Goal: Information Seeking & Learning: Learn about a topic

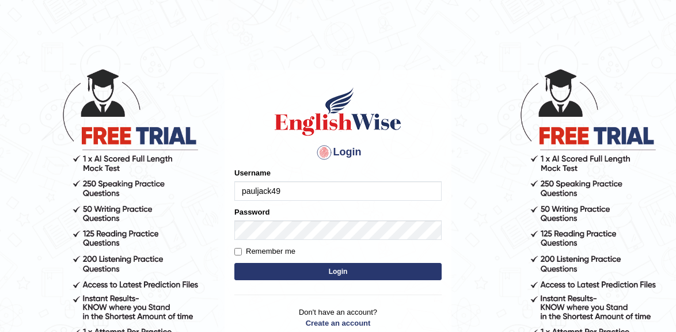
type input "pauljack49"
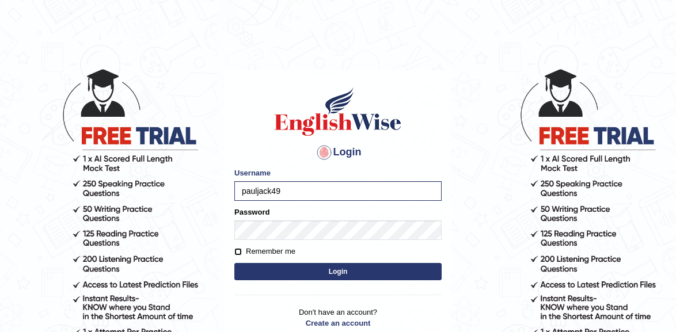
click at [239, 253] on input "Remember me" at bounding box center [237, 251] width 7 height 7
checkbox input "true"
click at [261, 269] on button "Login" at bounding box center [337, 271] width 207 height 17
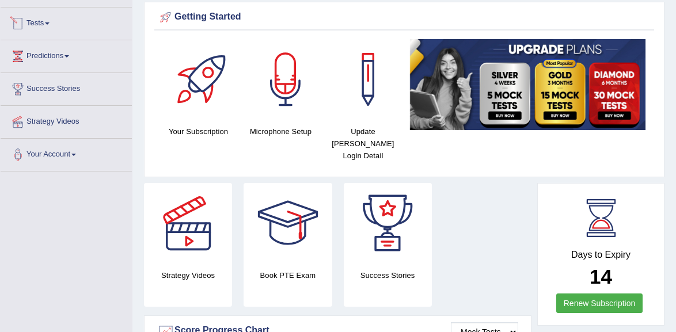
click at [100, 29] on link "Tests" at bounding box center [66, 21] width 131 height 29
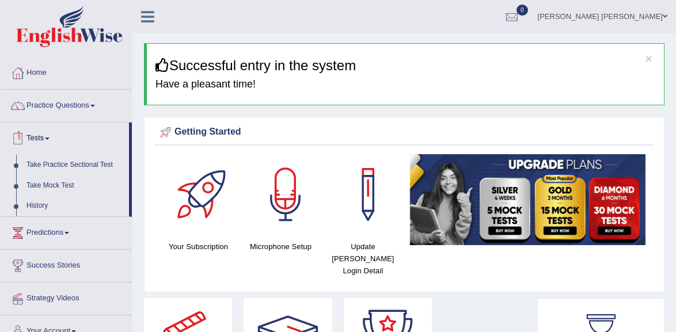
click at [77, 97] on link "Practice Questions" at bounding box center [66, 104] width 131 height 29
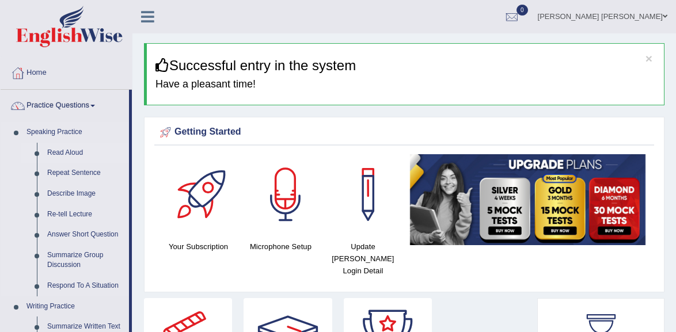
click at [82, 147] on link "Read Aloud" at bounding box center [85, 153] width 87 height 21
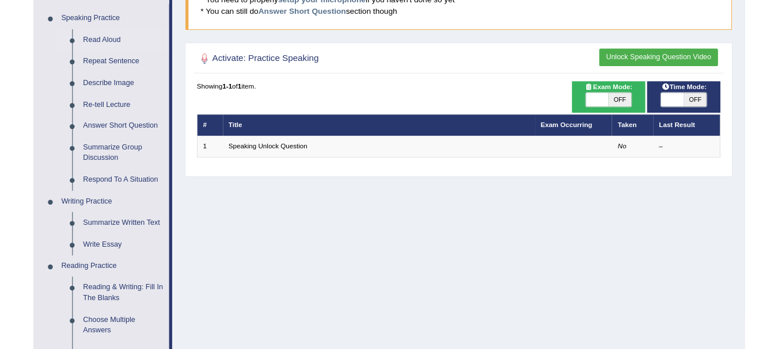
scroll to position [58, 0]
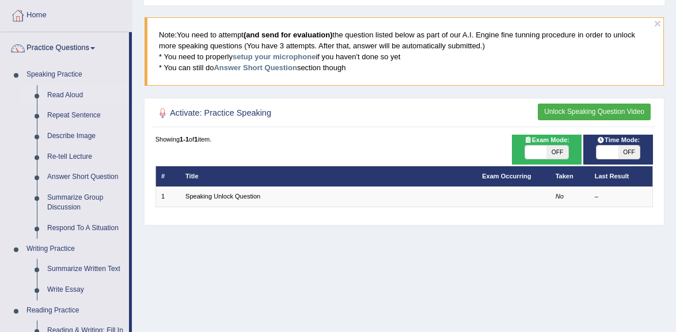
click at [550, 110] on button "Unlock Speaking Question Video" at bounding box center [594, 112] width 113 height 17
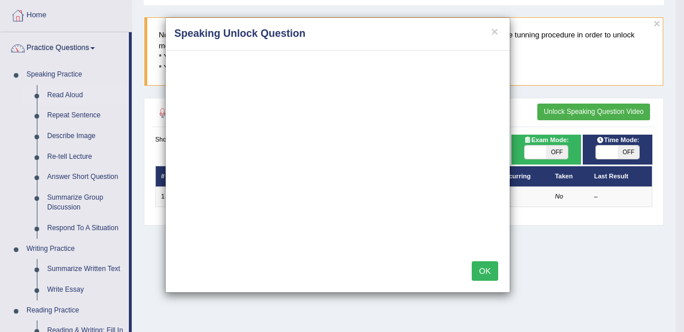
click at [474, 318] on div "× Speaking Unlock Question OK" at bounding box center [342, 166] width 684 height 332
click at [623, 324] on div "× Speaking Unlock Question OK" at bounding box center [342, 166] width 684 height 332
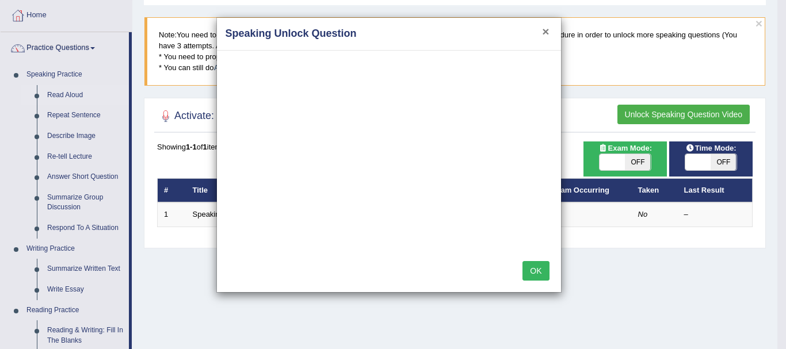
click at [546, 34] on button "×" at bounding box center [545, 31] width 7 height 12
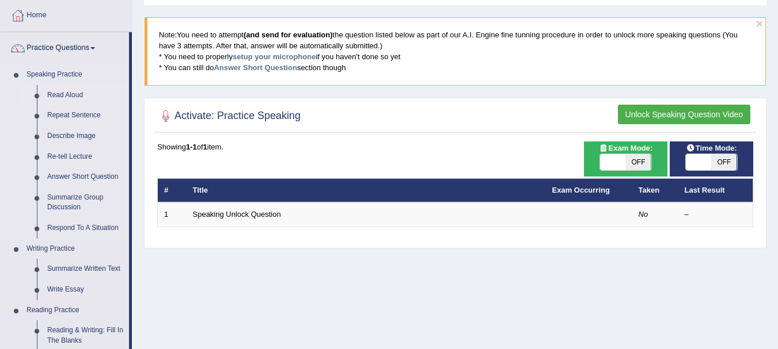
click at [75, 89] on link "Read Aloud" at bounding box center [85, 95] width 87 height 21
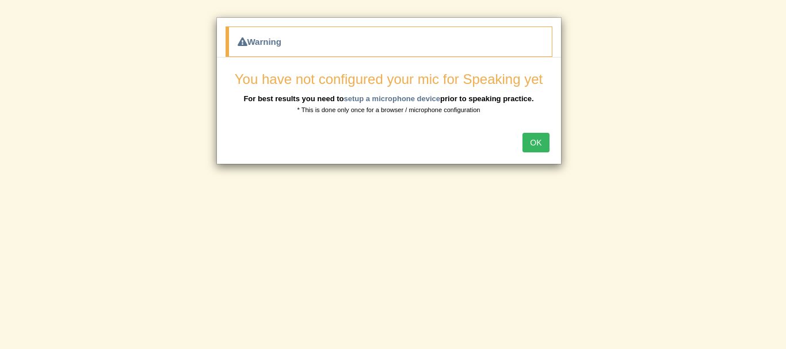
click at [544, 135] on button "OK" at bounding box center [536, 143] width 26 height 20
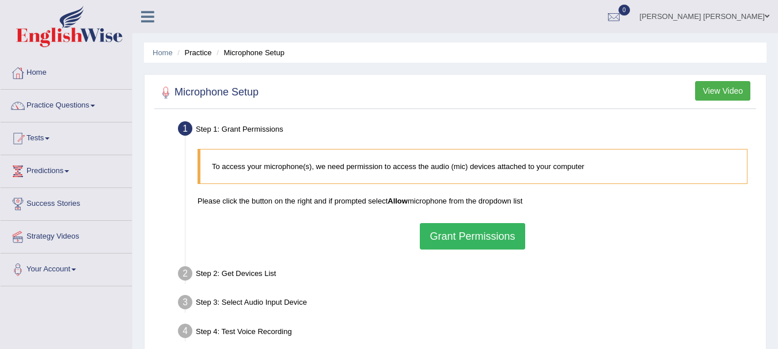
click at [446, 237] on button "Grant Permissions" at bounding box center [472, 236] width 105 height 26
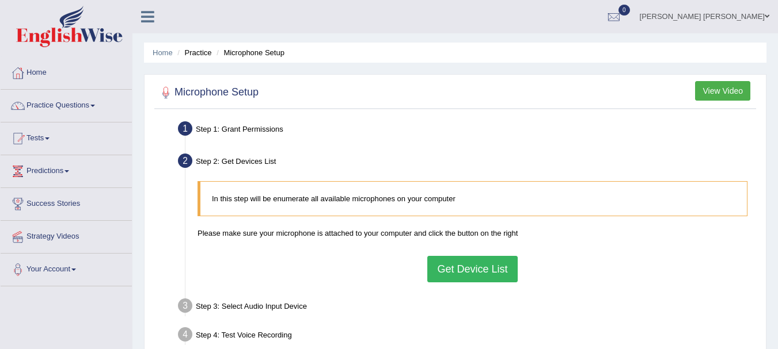
click at [449, 269] on button "Get Device List" at bounding box center [472, 269] width 90 height 26
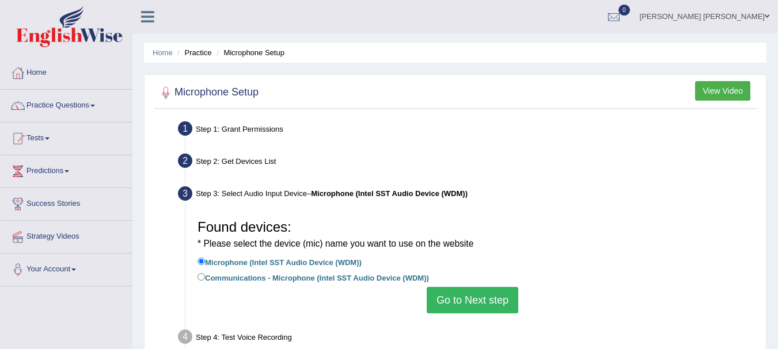
click at [447, 303] on button "Go to Next step" at bounding box center [472, 300] width 92 height 26
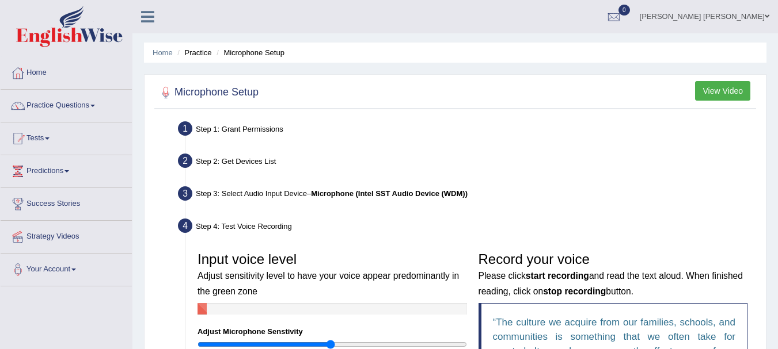
click at [443, 281] on h3 "Input voice level Adjust sensitivity level to have your voice appear predominan…" at bounding box center [331, 274] width 269 height 45
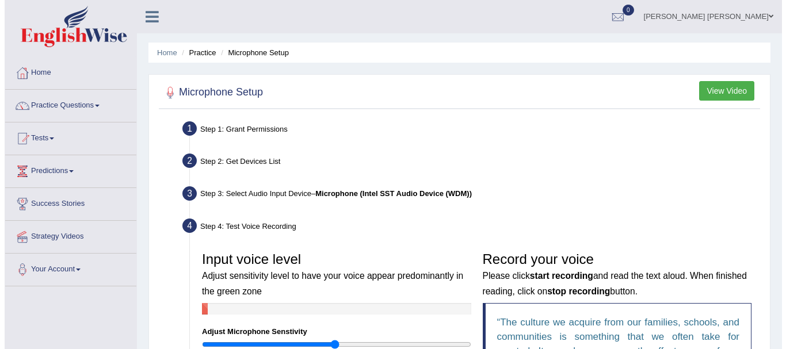
scroll to position [58, 0]
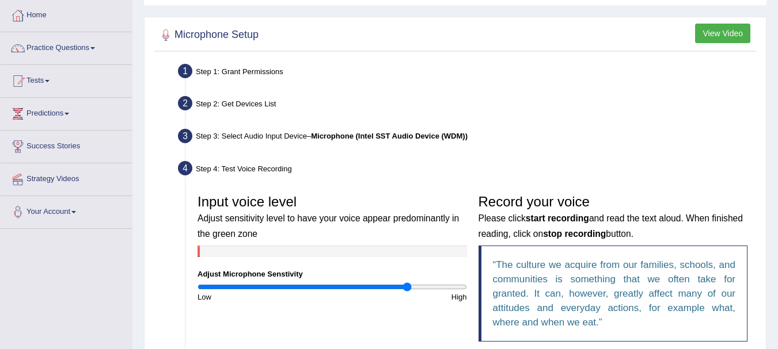
click at [406, 289] on input "range" at bounding box center [331, 287] width 269 height 9
click at [439, 285] on input "range" at bounding box center [331, 287] width 269 height 9
click at [466, 283] on input "range" at bounding box center [331, 287] width 269 height 9
click at [234, 253] on div at bounding box center [331, 252] width 269 height 12
click at [241, 192] on div "Input voice level Adjust sensitivity level to have your voice appear predominan…" at bounding box center [332, 246] width 281 height 114
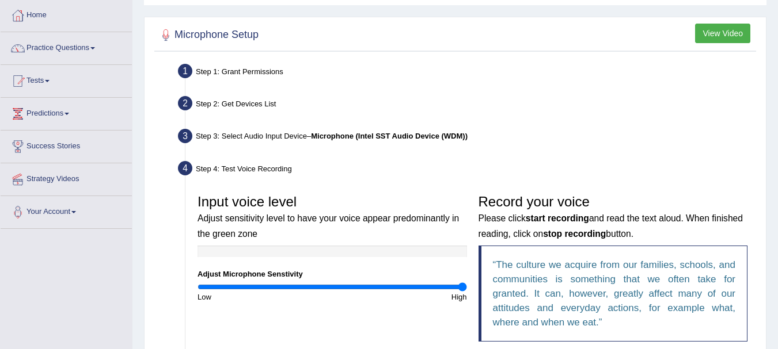
click at [382, 267] on div "Input voice level Adjust sensitivity level to have your voice appear predominan…" at bounding box center [332, 246] width 281 height 114
click at [398, 280] on div "Input voice level Adjust sensitivity level to have your voice appear predominan…" at bounding box center [332, 246] width 281 height 114
click at [382, 279] on div "Input voice level Adjust sensitivity level to have your voice appear predominan…" at bounding box center [332, 246] width 281 height 114
type input "1.24"
click at [361, 285] on input "range" at bounding box center [331, 287] width 269 height 9
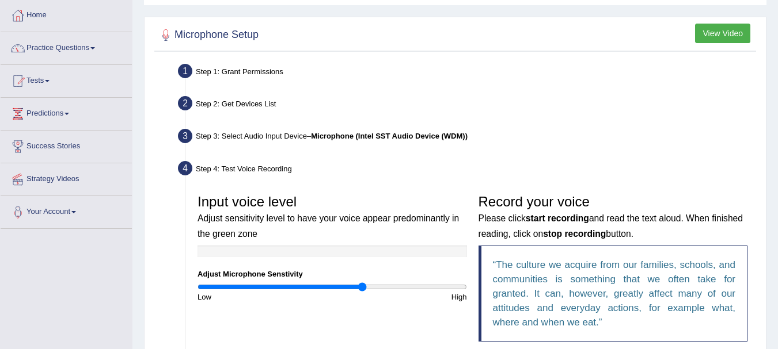
click at [722, 30] on button "View Video" at bounding box center [722, 34] width 55 height 20
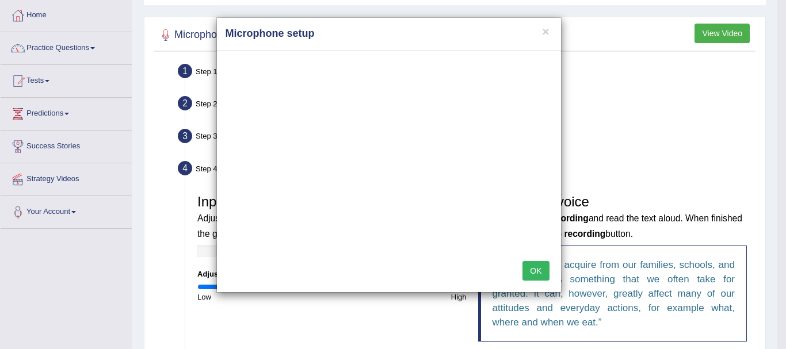
click at [536, 269] on button "OK" at bounding box center [536, 271] width 26 height 20
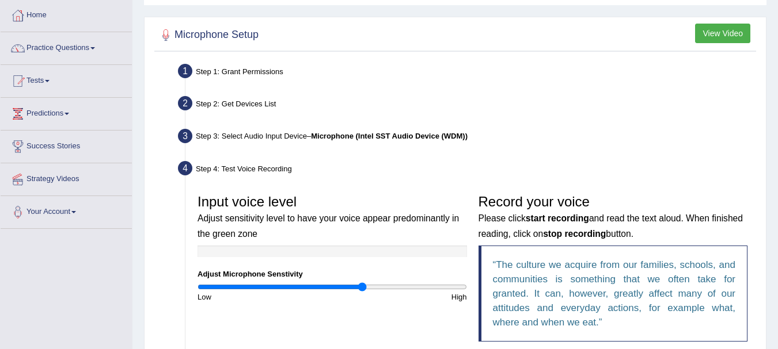
click at [717, 40] on button "View Video" at bounding box center [722, 34] width 55 height 20
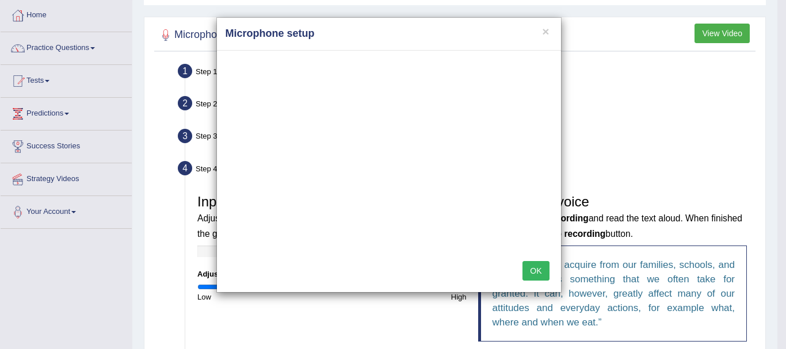
scroll to position [0, 0]
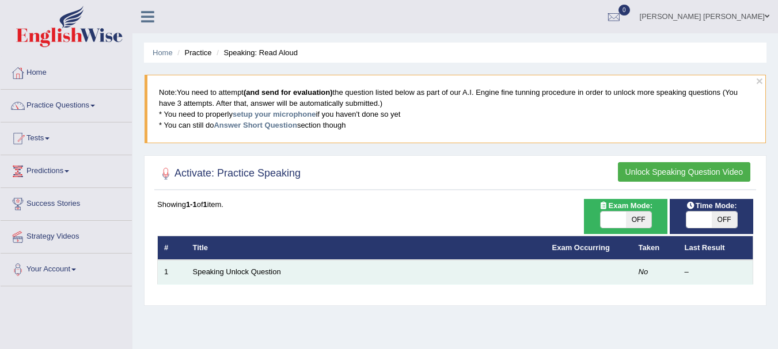
click at [311, 265] on td "Speaking Unlock Question" at bounding box center [365, 272] width 359 height 24
click at [256, 265] on td "Speaking Unlock Question" at bounding box center [365, 272] width 359 height 24
click at [230, 271] on link "Speaking Unlock Question" at bounding box center [237, 272] width 88 height 9
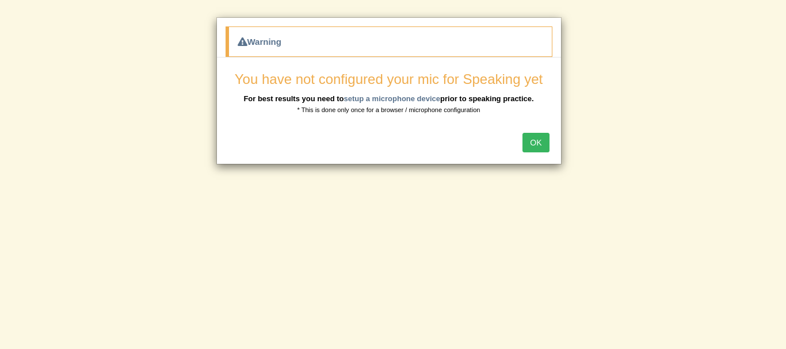
click at [537, 139] on button "OK" at bounding box center [536, 143] width 26 height 20
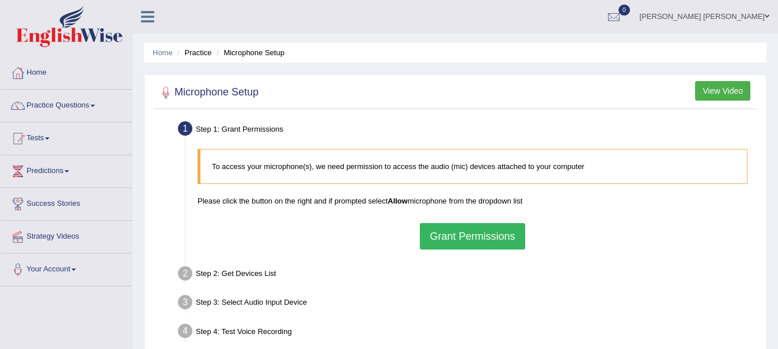
click at [430, 239] on button "Grant Permissions" at bounding box center [472, 236] width 105 height 26
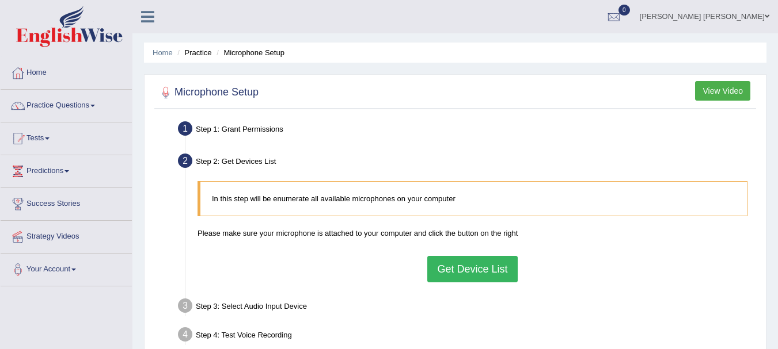
click at [454, 266] on button "Get Device List" at bounding box center [472, 269] width 90 height 26
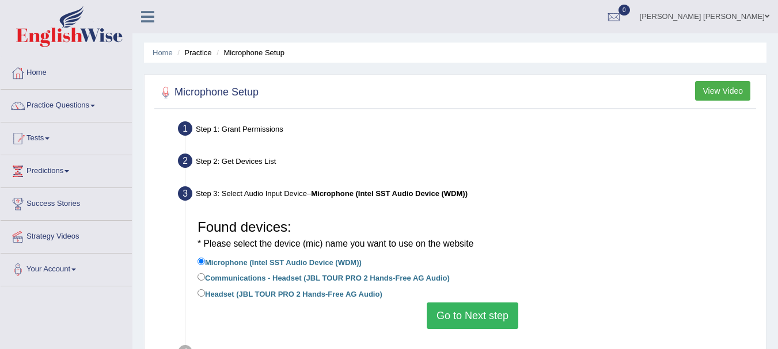
click at [454, 319] on button "Go to Next step" at bounding box center [472, 316] width 92 height 26
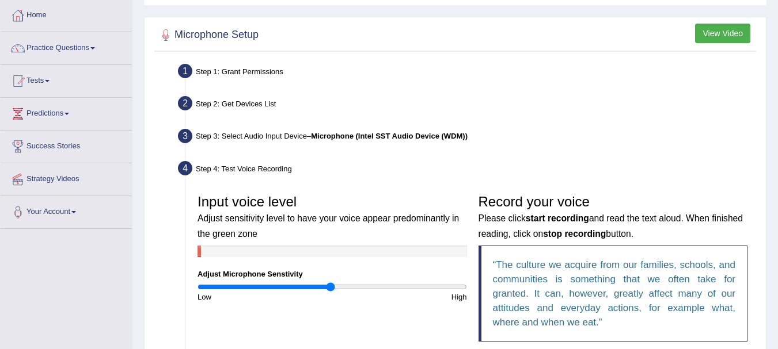
scroll to position [115, 0]
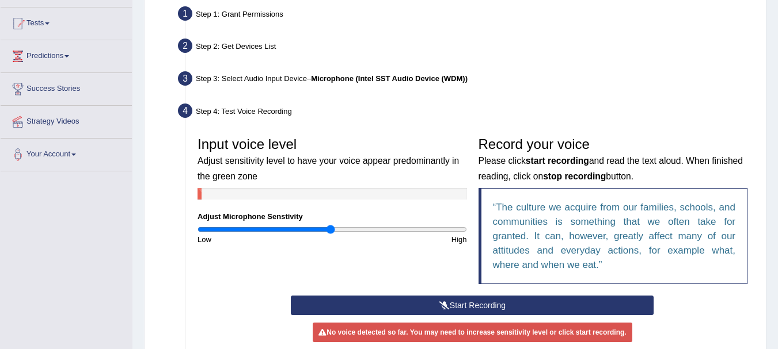
click at [455, 304] on button "Start Recording" at bounding box center [472, 306] width 363 height 20
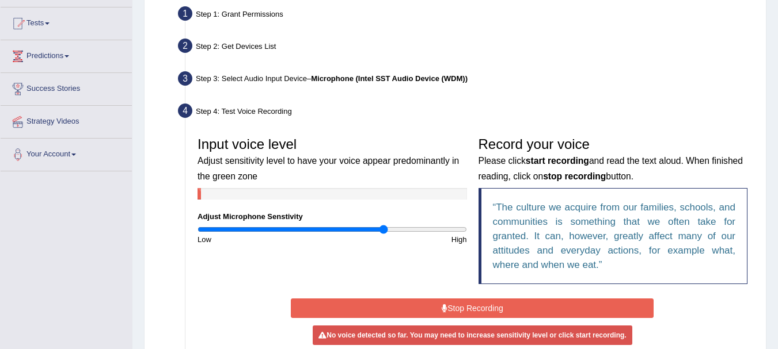
click at [382, 229] on input "range" at bounding box center [331, 229] width 269 height 9
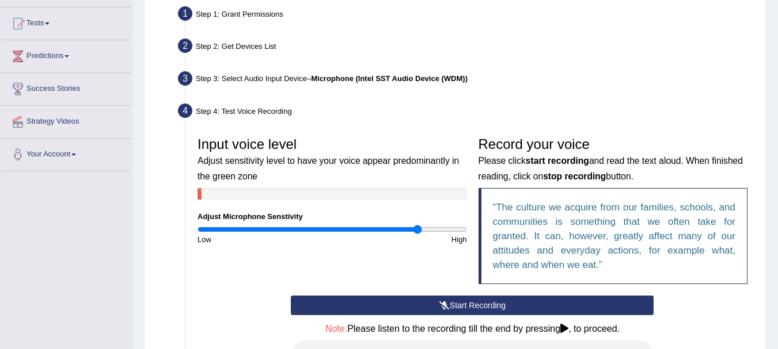
type input "1.66"
click at [418, 225] on input "range" at bounding box center [331, 229] width 269 height 9
click at [425, 302] on button "Start Recording" at bounding box center [472, 306] width 363 height 20
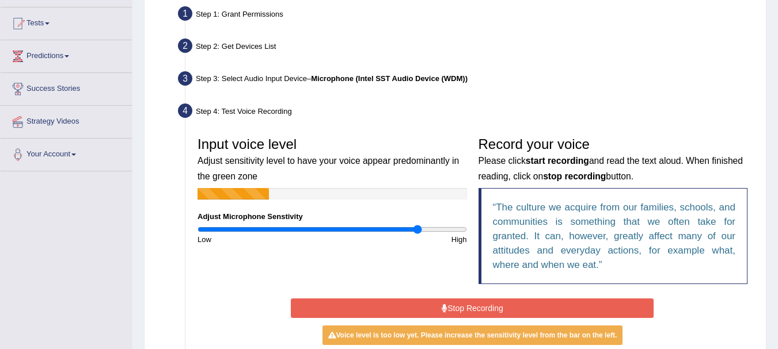
click at [425, 302] on button "Stop Recording" at bounding box center [472, 309] width 363 height 20
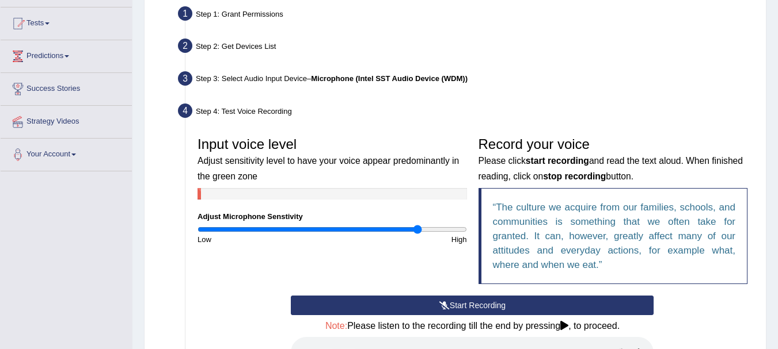
click at [425, 302] on button "Start Recording" at bounding box center [472, 306] width 363 height 20
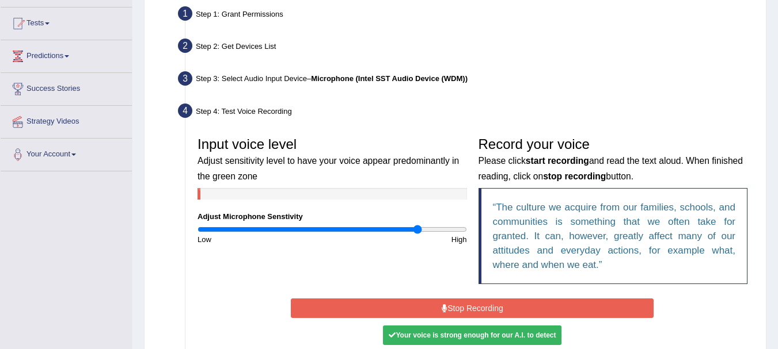
click at [425, 303] on button "Stop Recording" at bounding box center [472, 309] width 363 height 20
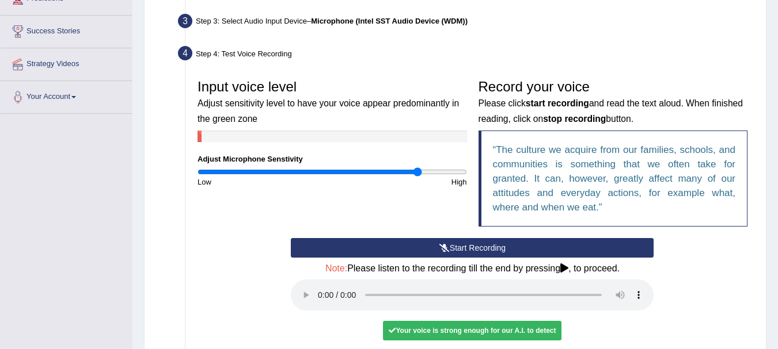
scroll to position [230, 0]
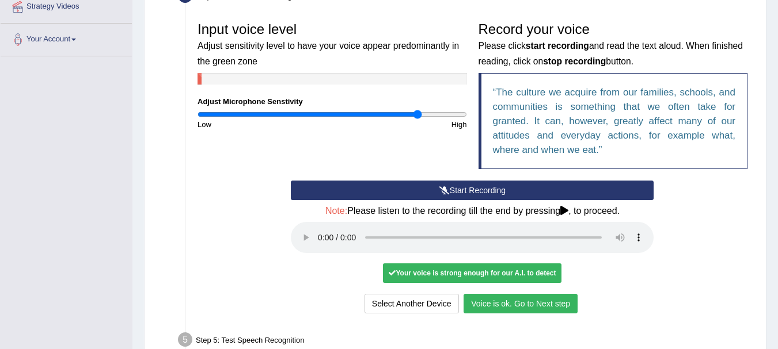
click at [481, 303] on button "Voice is ok. Go to Next step" at bounding box center [520, 304] width 114 height 20
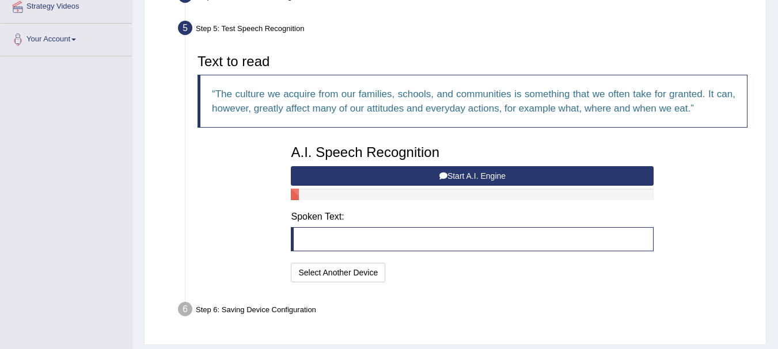
click at [539, 172] on button "Start A.I. Engine" at bounding box center [472, 176] width 363 height 20
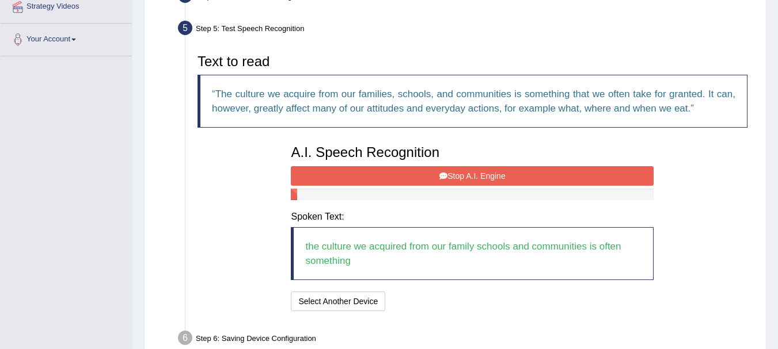
click at [539, 172] on button "Stop A.I. Engine" at bounding box center [472, 176] width 363 height 20
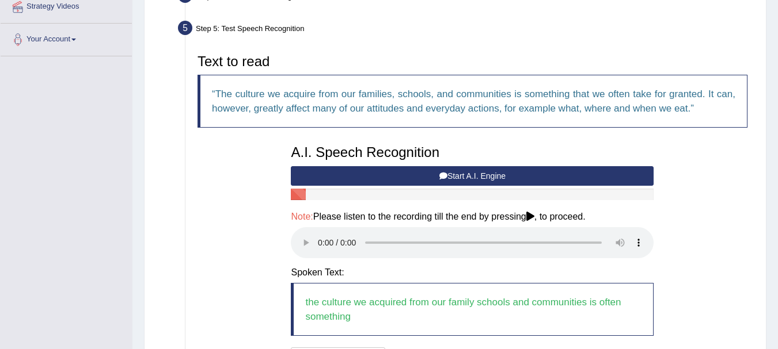
click at [539, 172] on button "Start A.I. Engine" at bounding box center [472, 176] width 363 height 20
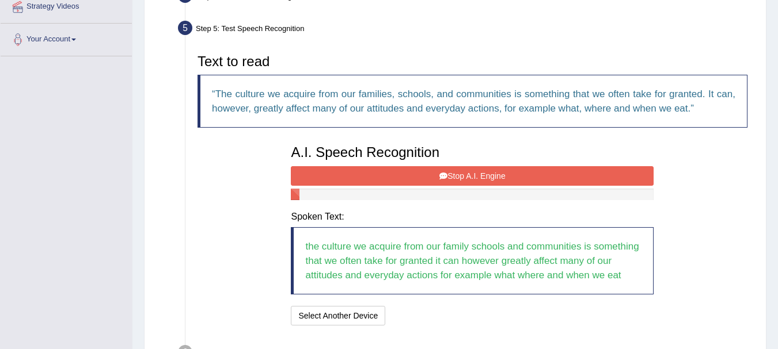
scroll to position [288, 0]
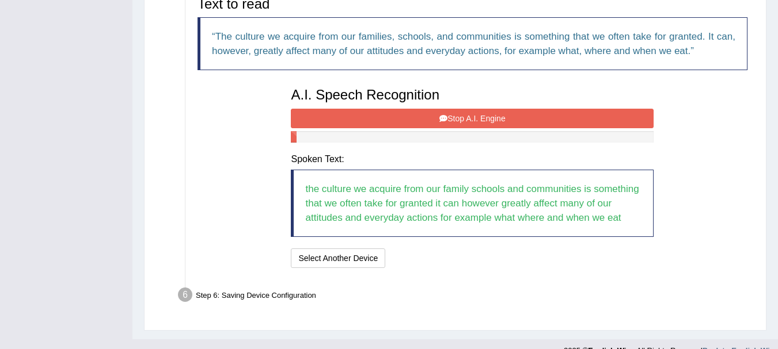
click at [476, 112] on button "Stop A.I. Engine" at bounding box center [472, 119] width 363 height 20
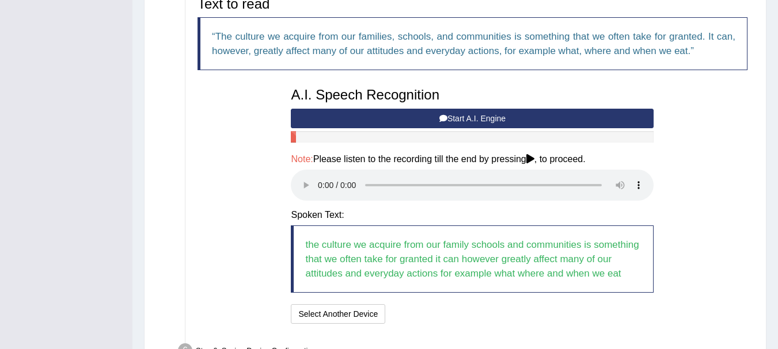
scroll to position [345, 0]
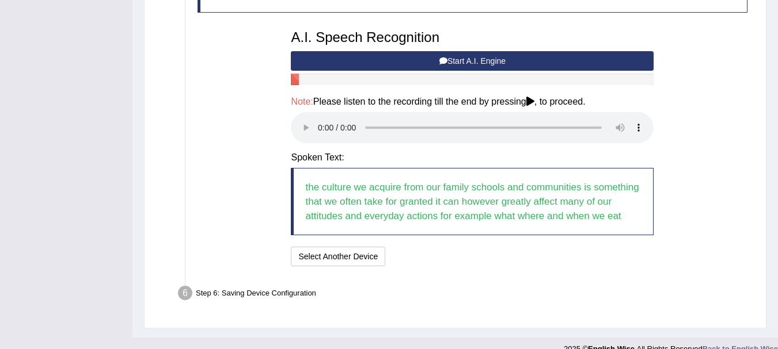
click at [531, 103] on icon at bounding box center [530, 101] width 8 height 9
click at [341, 199] on div "A.I. Speech Recognition Start A.I. Engine Stop A.I. Engine Note: Please listen …" at bounding box center [472, 146] width 374 height 245
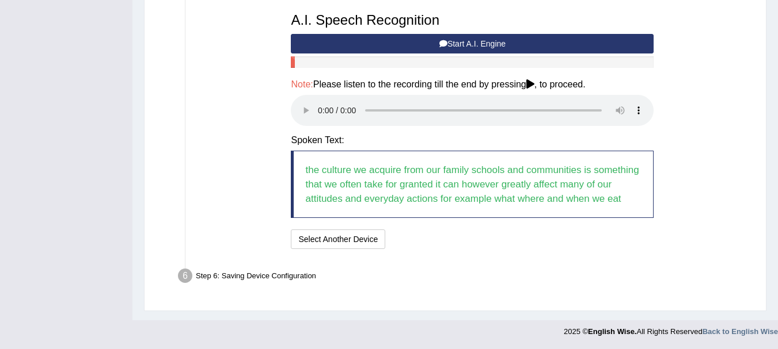
click at [374, 40] on button "Start A.I. Engine" at bounding box center [472, 44] width 363 height 20
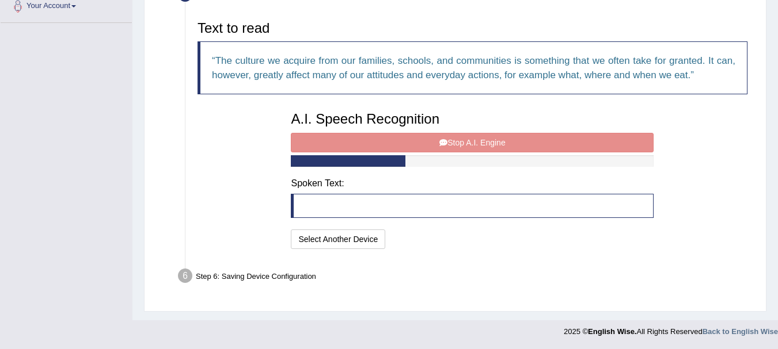
scroll to position [270, 0]
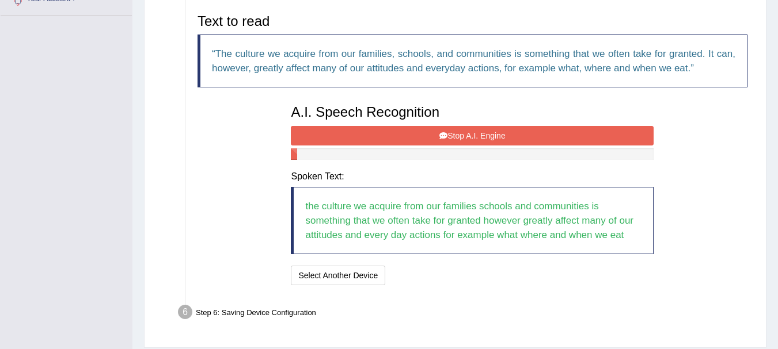
click at [341, 126] on button "Stop A.I. Engine" at bounding box center [472, 136] width 363 height 20
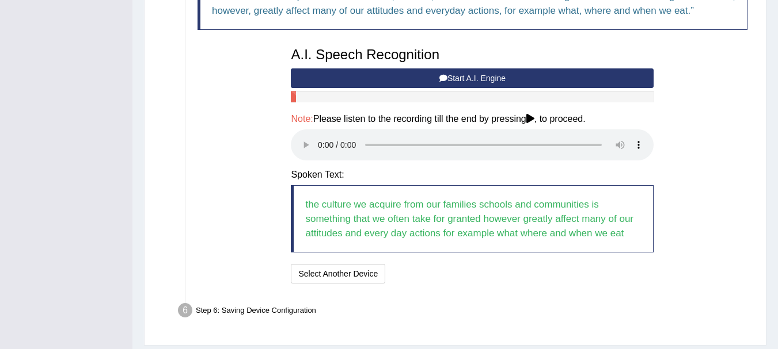
scroll to position [363, 0]
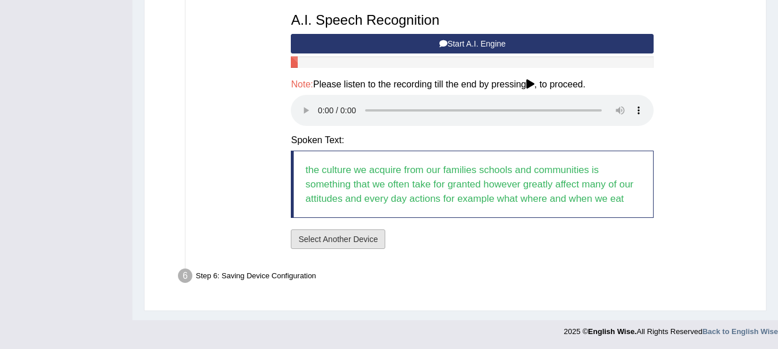
click at [370, 232] on button "Select Another Device" at bounding box center [338, 240] width 94 height 20
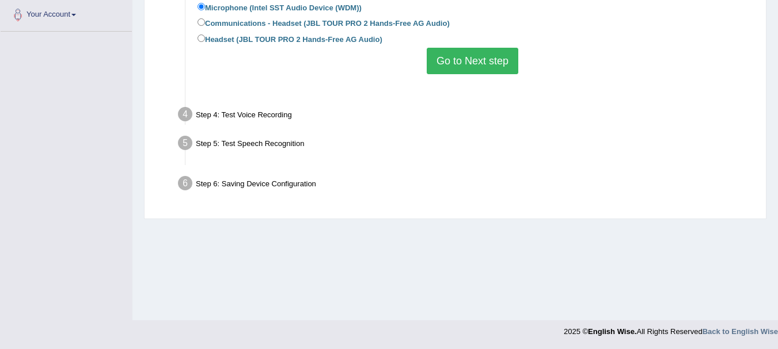
scroll to position [255, 0]
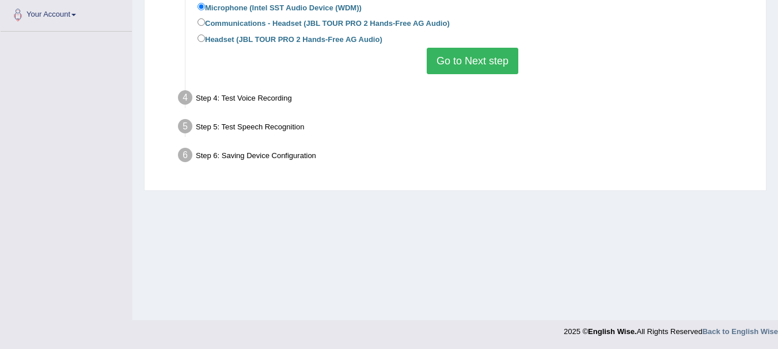
click at [465, 68] on button "Go to Next step" at bounding box center [472, 61] width 92 height 26
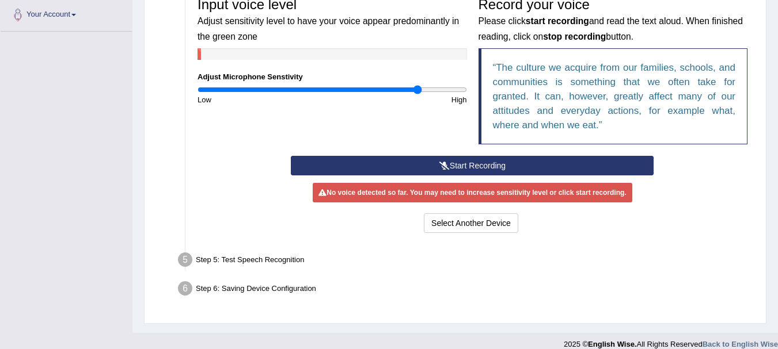
click at [409, 161] on button "Start Recording" at bounding box center [472, 166] width 363 height 20
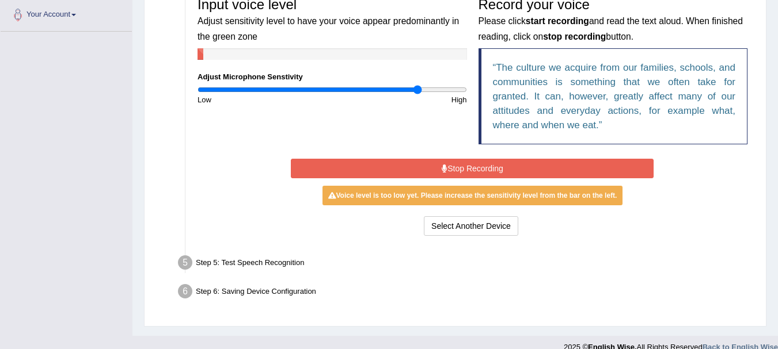
click at [412, 165] on button "Stop Recording" at bounding box center [472, 169] width 363 height 20
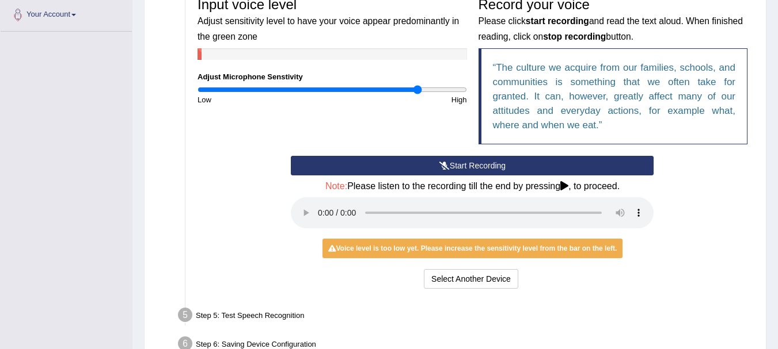
click at [411, 165] on button "Start Recording" at bounding box center [472, 166] width 363 height 20
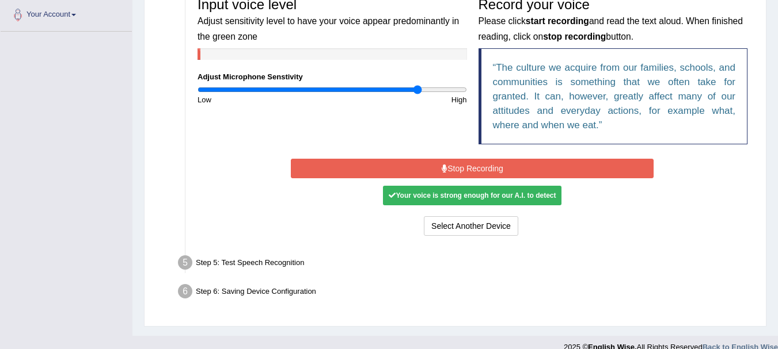
click at [410, 164] on button "Stop Recording" at bounding box center [472, 169] width 363 height 20
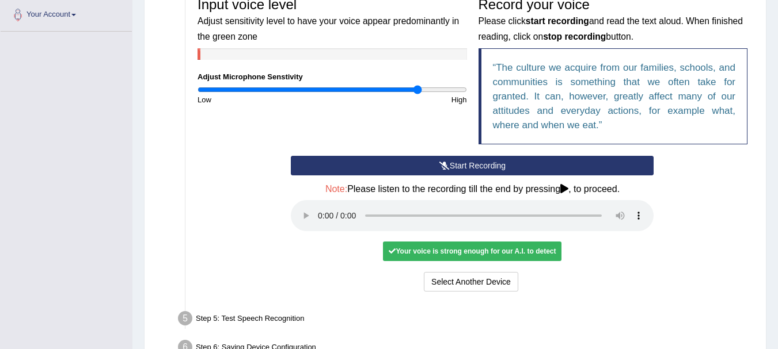
click at [410, 164] on div "Start Recording Stop Recording Note: Please listen to the recording till the en…" at bounding box center [472, 225] width 374 height 139
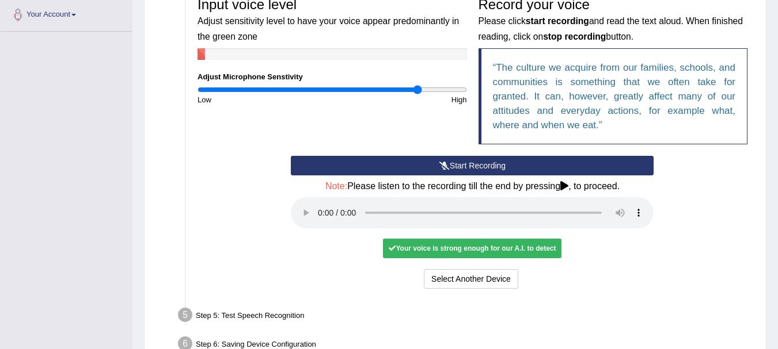
click at [352, 165] on button "Start Recording" at bounding box center [472, 166] width 363 height 20
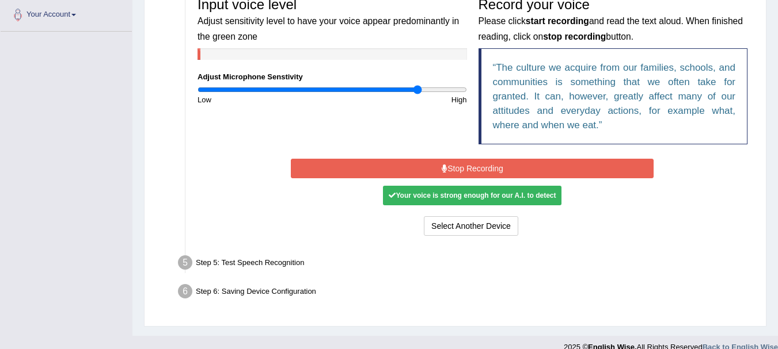
click at [361, 166] on button "Stop Recording" at bounding box center [472, 169] width 363 height 20
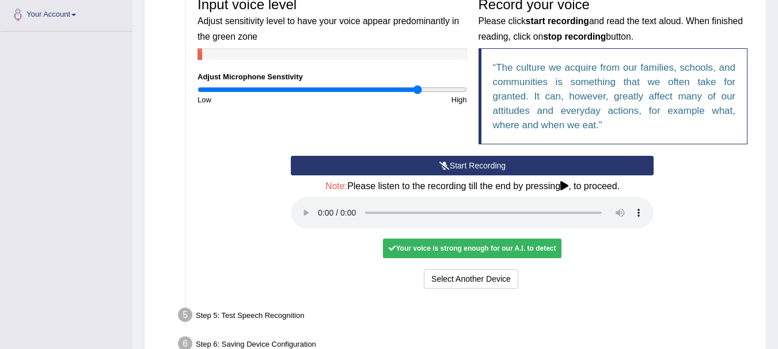
drag, startPoint x: 361, startPoint y: 325, endPoint x: 289, endPoint y: 199, distance: 145.1
click at [289, 199] on ul "Step 1: Grant Permissions To access your microphone(s), we need permission to a…" at bounding box center [455, 111] width 596 height 496
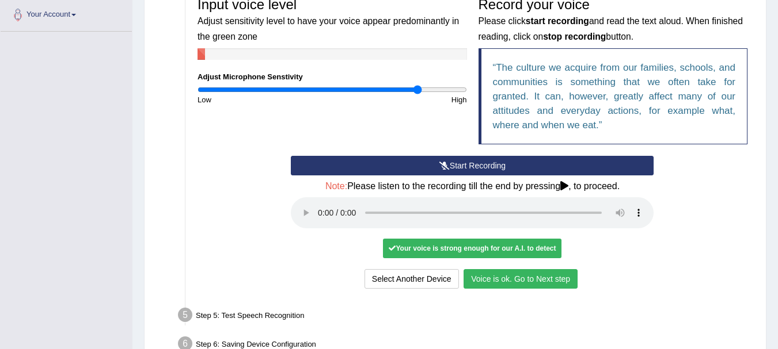
click at [490, 281] on button "Voice is ok. Go to Next step" at bounding box center [520, 279] width 114 height 20
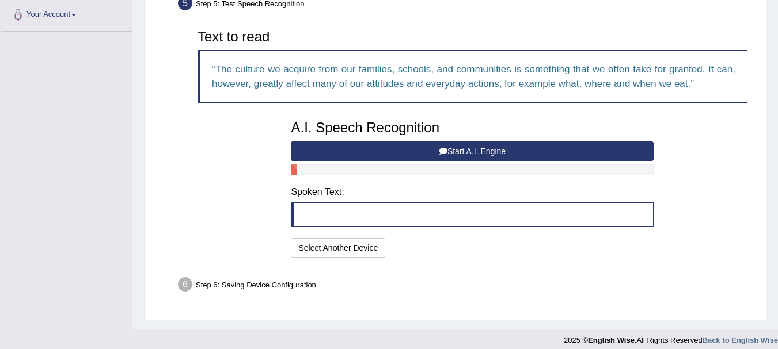
click at [456, 150] on button "Start A.I. Engine" at bounding box center [472, 152] width 363 height 20
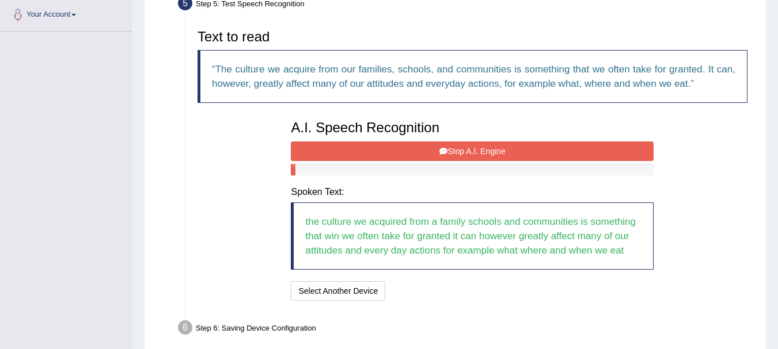
click at [455, 148] on button "Stop A.I. Engine" at bounding box center [472, 152] width 363 height 20
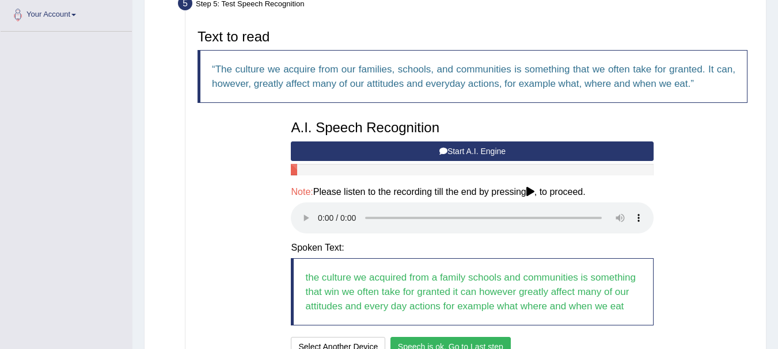
scroll to position [313, 0]
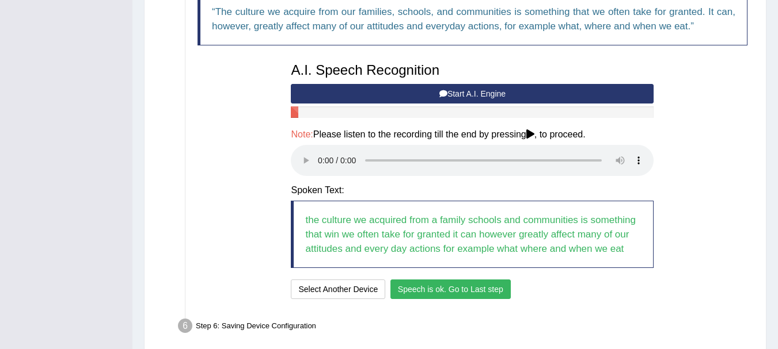
click at [432, 293] on button "Speech is ok. Go to Last step" at bounding box center [450, 290] width 120 height 20
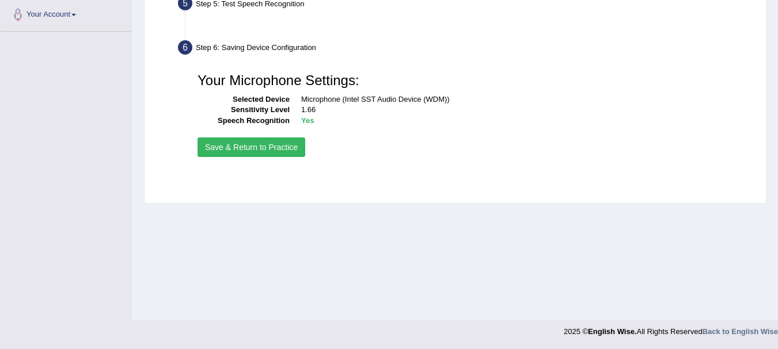
scroll to position [255, 0]
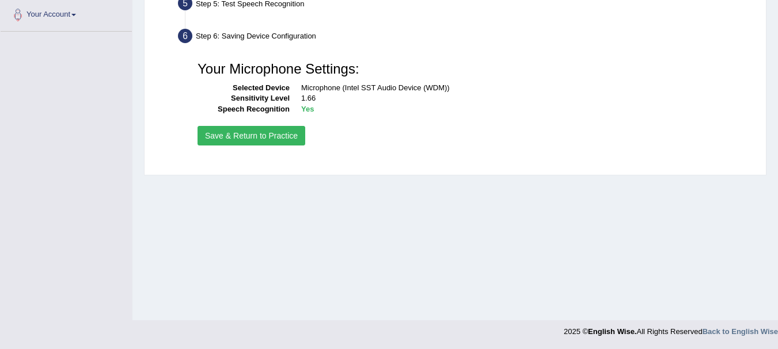
click at [252, 139] on button "Save & Return to Practice" at bounding box center [251, 136] width 108 height 20
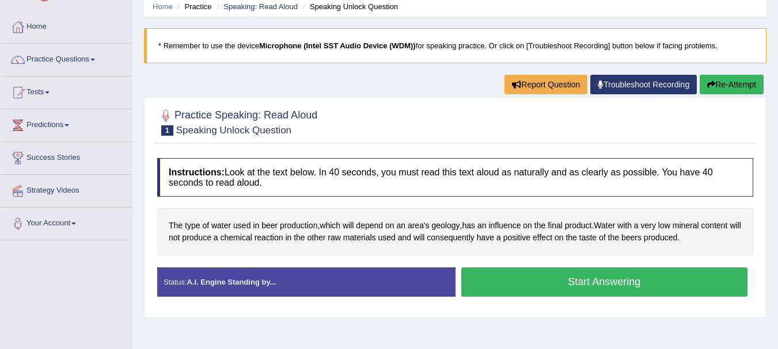
scroll to position [69, 0]
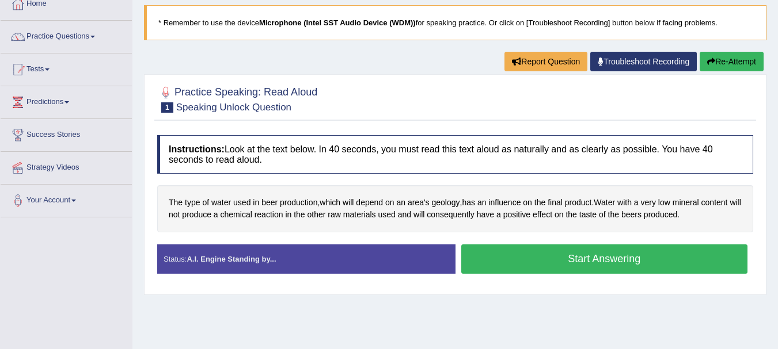
click at [496, 254] on button "Start Answering" at bounding box center [604, 259] width 287 height 29
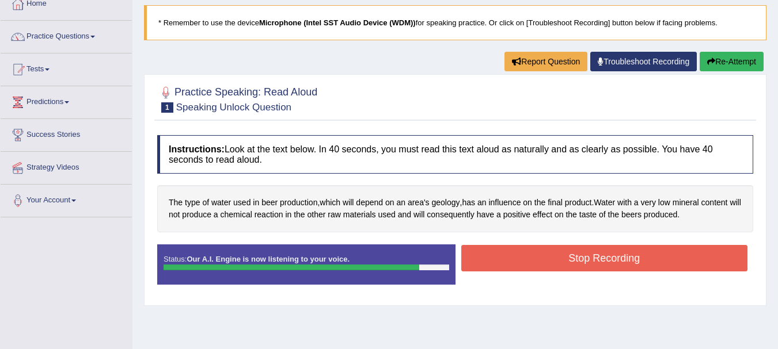
click at [521, 254] on button "Stop Recording" at bounding box center [604, 258] width 287 height 26
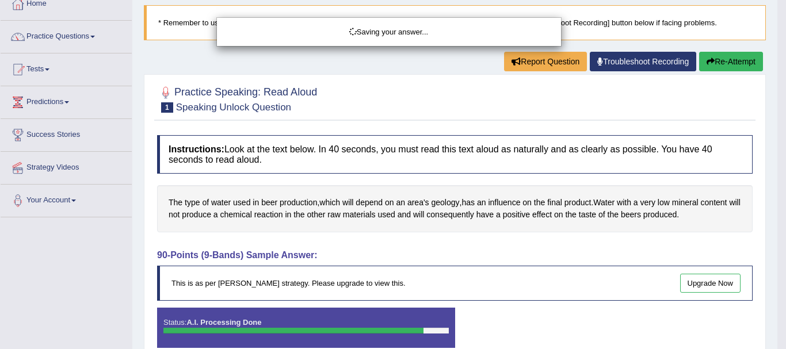
click at [701, 279] on div "Saving your answer..." at bounding box center [393, 174] width 786 height 349
click at [702, 287] on div "Saving your answer..." at bounding box center [393, 174] width 786 height 349
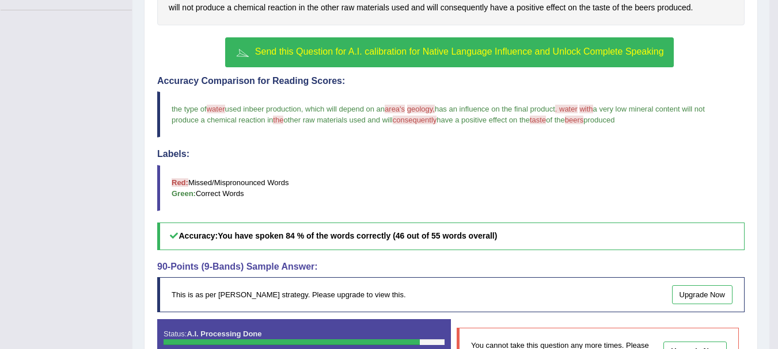
scroll to position [299, 0]
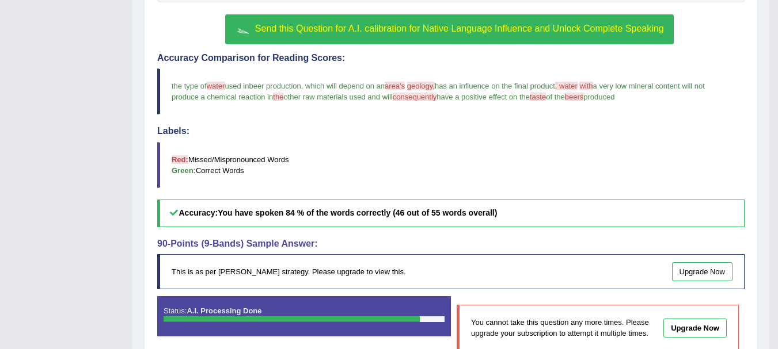
click at [697, 270] on link "Upgrade Now" at bounding box center [702, 271] width 61 height 19
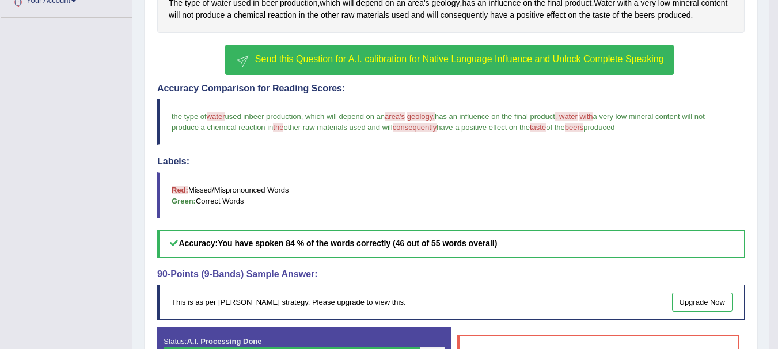
scroll to position [246, 0]
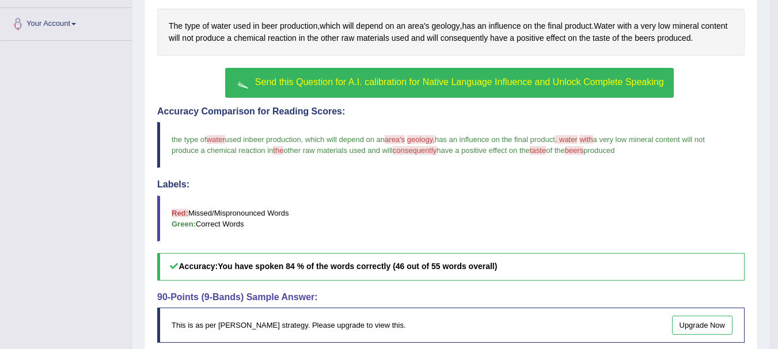
click at [319, 75] on button "Send this Question for A.I. calibration for Native Language Influence and Unloc…" at bounding box center [449, 83] width 448 height 30
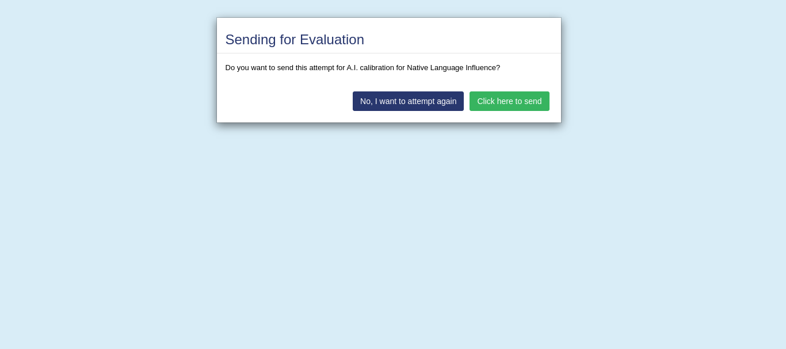
click at [498, 101] on button "Click here to send" at bounding box center [509, 102] width 79 height 20
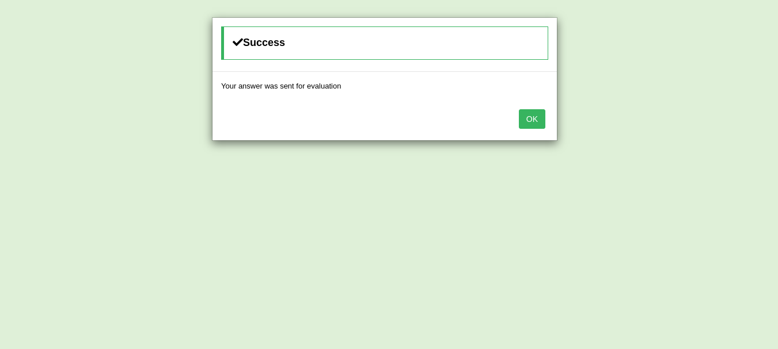
click at [531, 129] on div "OK" at bounding box center [384, 120] width 344 height 40
click at [530, 112] on button "OK" at bounding box center [532, 119] width 26 height 20
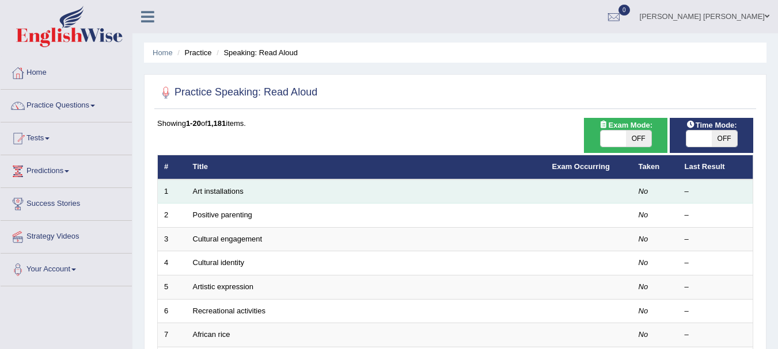
drag, startPoint x: 552, startPoint y: 258, endPoint x: 334, endPoint y: 190, distance: 227.7
click at [334, 190] on td "Art installations" at bounding box center [365, 192] width 359 height 24
click at [308, 186] on td "Art installations" at bounding box center [365, 192] width 359 height 24
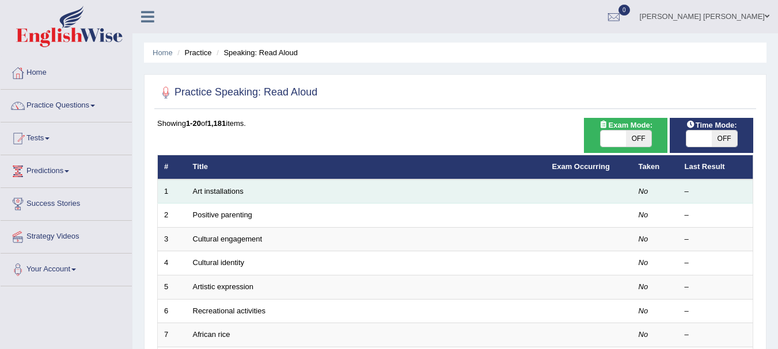
click at [286, 191] on td "Art installations" at bounding box center [365, 192] width 359 height 24
click at [222, 189] on link "Art installations" at bounding box center [218, 191] width 51 height 9
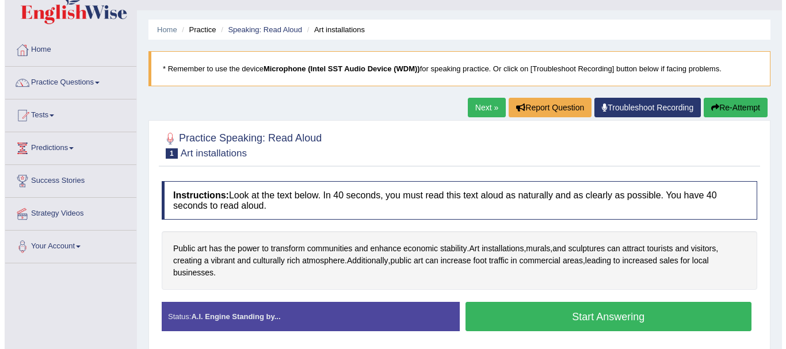
scroll to position [46, 0]
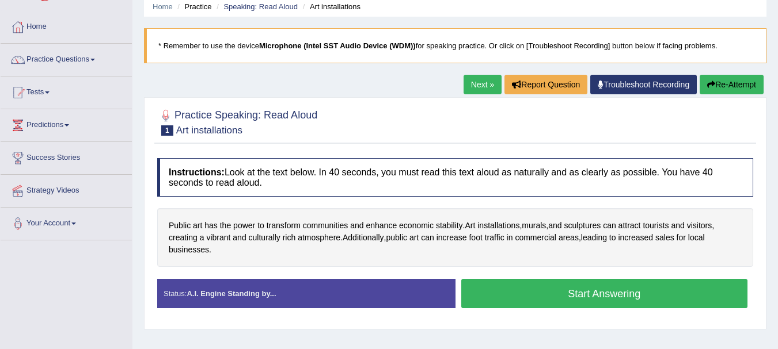
click at [477, 285] on button "Start Answering" at bounding box center [604, 293] width 287 height 29
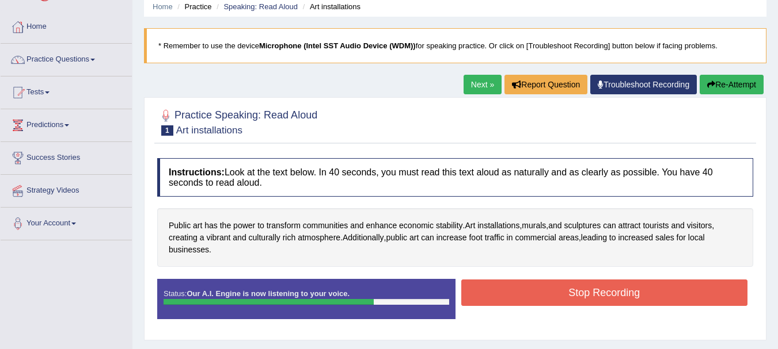
click at [485, 285] on button "Stop Recording" at bounding box center [604, 293] width 287 height 26
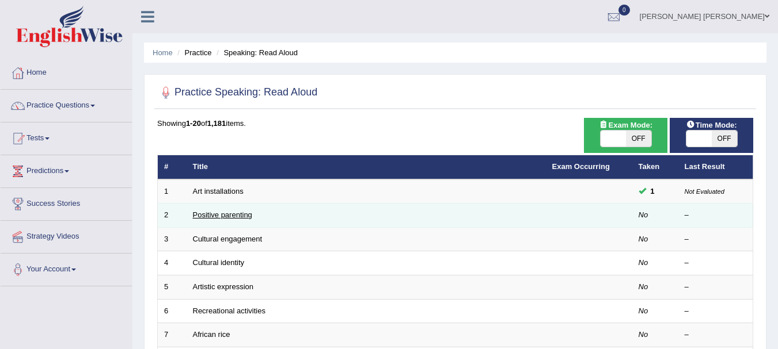
click at [221, 212] on link "Positive parenting" at bounding box center [222, 215] width 59 height 9
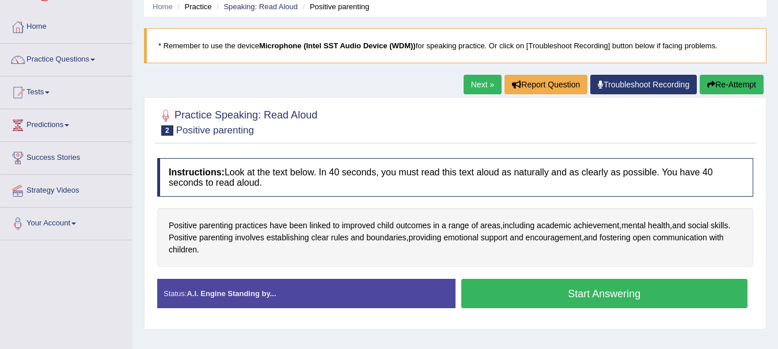
click at [504, 280] on button "Start Answering" at bounding box center [604, 293] width 287 height 29
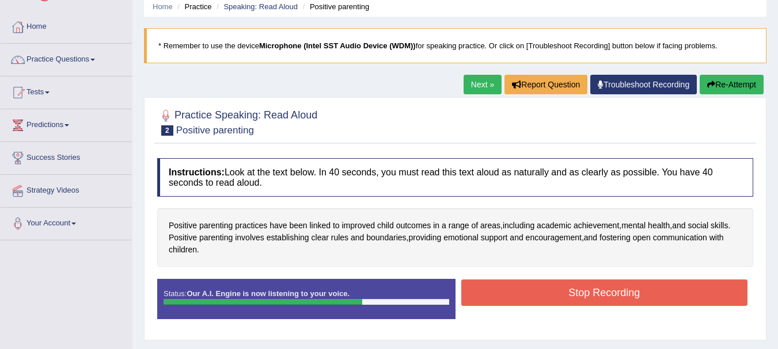
click at [504, 287] on button "Stop Recording" at bounding box center [604, 293] width 287 height 26
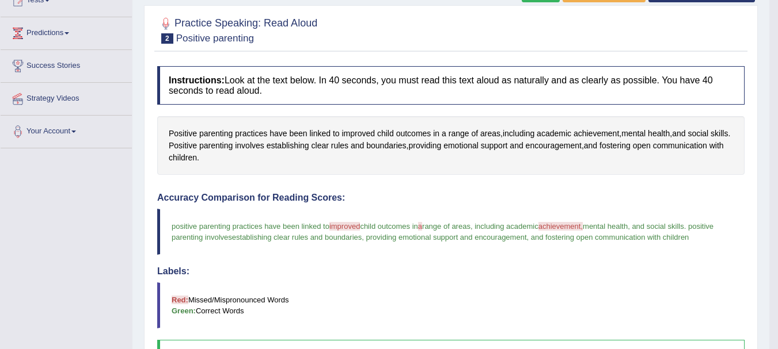
scroll to position [115, 0]
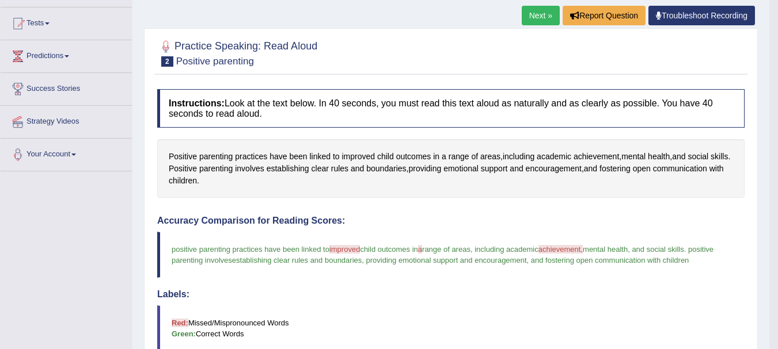
click at [529, 12] on link "Next »" at bounding box center [540, 16] width 38 height 20
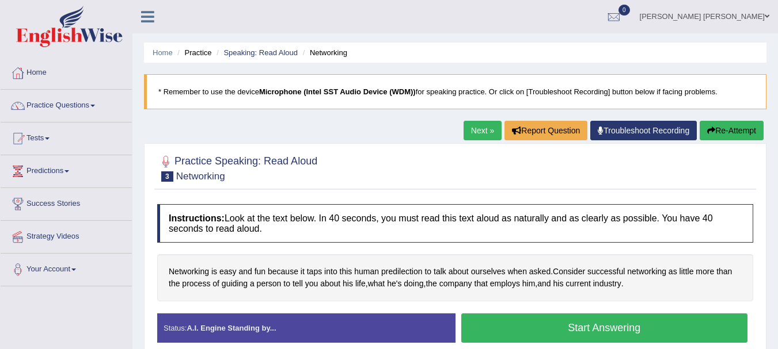
click at [489, 337] on button "Start Answering" at bounding box center [604, 328] width 287 height 29
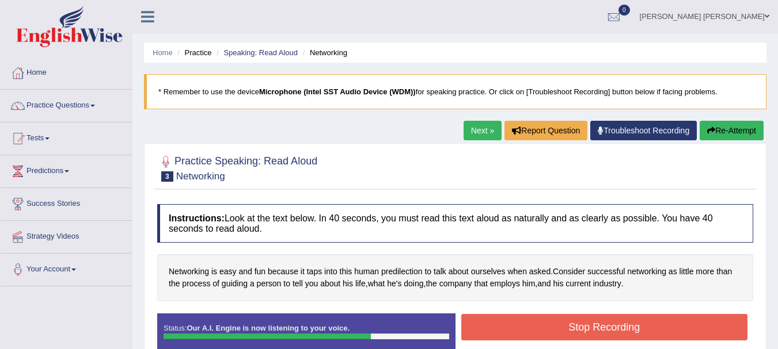
click at [506, 329] on button "Stop Recording" at bounding box center [604, 327] width 287 height 26
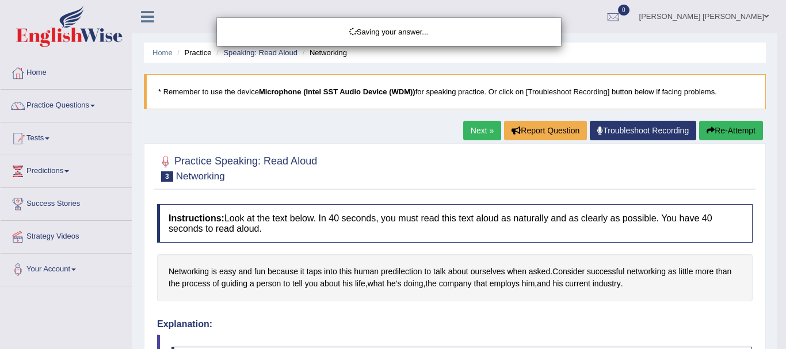
click at [506, 329] on div "Saving your answer..." at bounding box center [393, 174] width 786 height 349
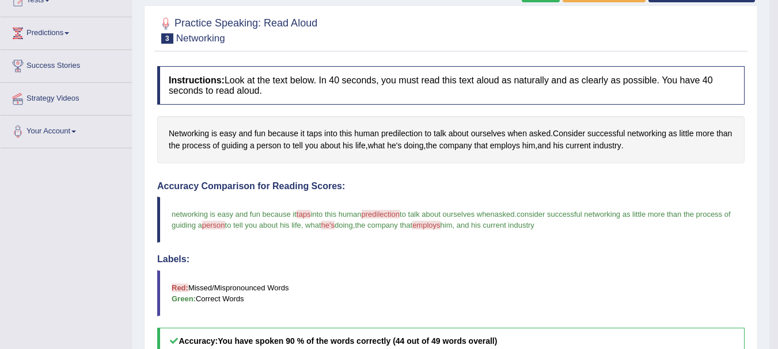
scroll to position [115, 0]
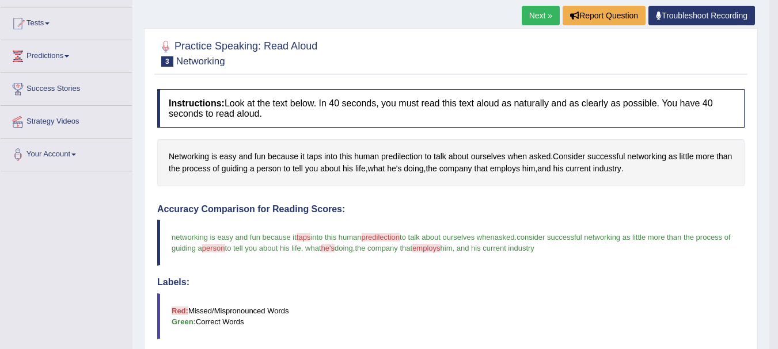
click at [436, 60] on div at bounding box center [450, 52] width 587 height 35
click at [532, 14] on link "Next »" at bounding box center [540, 16] width 38 height 20
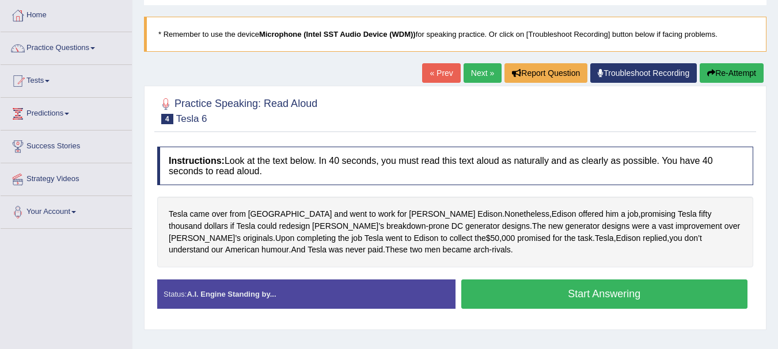
scroll to position [115, 0]
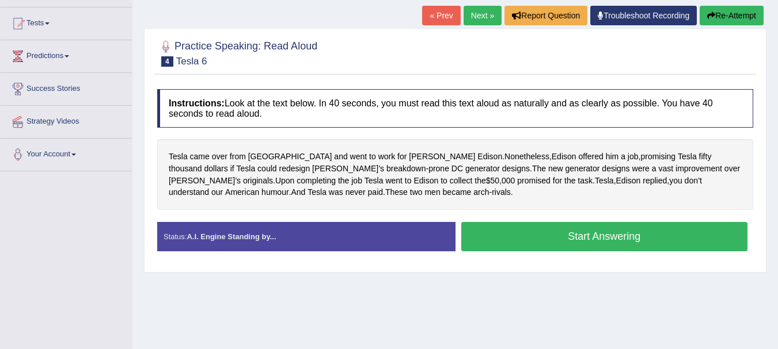
click at [501, 242] on button "Start Answering" at bounding box center [604, 236] width 287 height 29
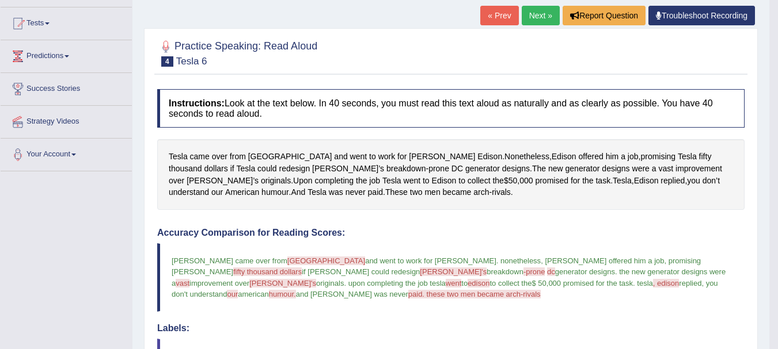
drag, startPoint x: 501, startPoint y: 242, endPoint x: 502, endPoint y: 231, distance: 11.0
click at [502, 231] on div "Accuracy Comparison for Reading Scores: tesla came over from graz grass and wen…" at bounding box center [450, 326] width 587 height 196
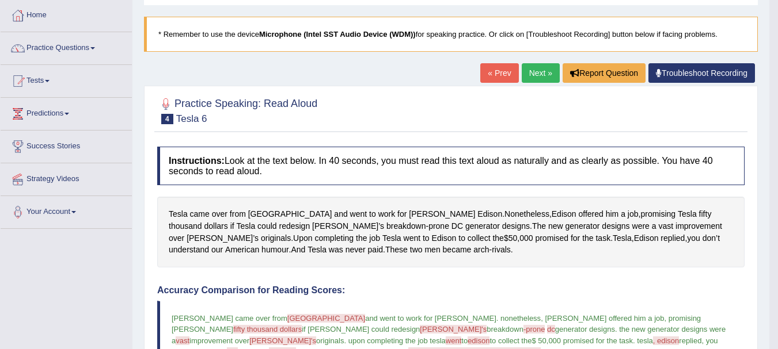
click at [537, 71] on link "Next »" at bounding box center [540, 73] width 38 height 20
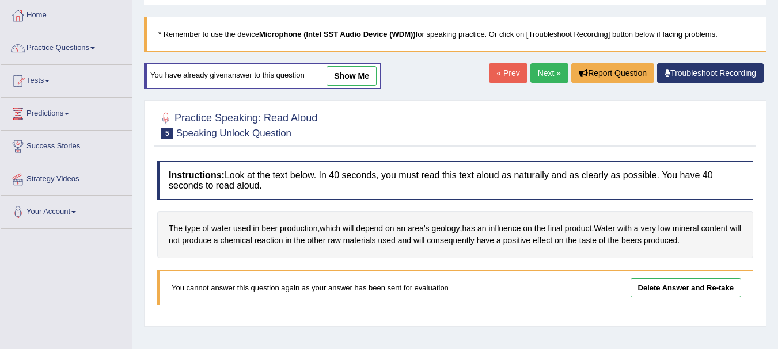
click at [654, 288] on link "Delete Answer and Re-take" at bounding box center [685, 288] width 110 height 19
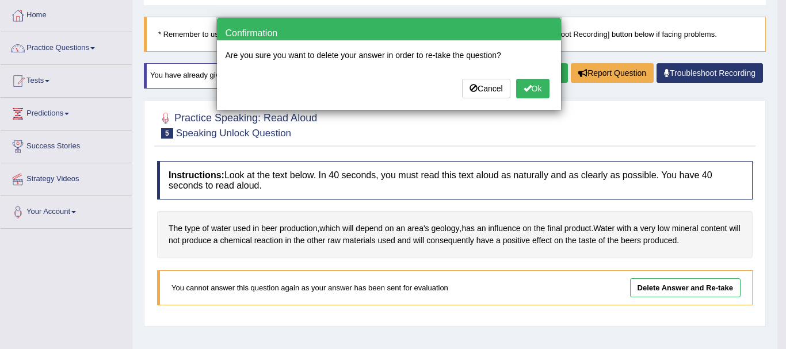
click at [531, 87] on button "Ok" at bounding box center [532, 89] width 33 height 20
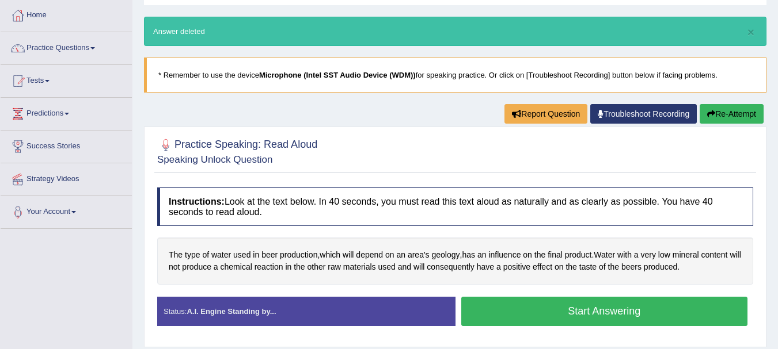
scroll to position [115, 0]
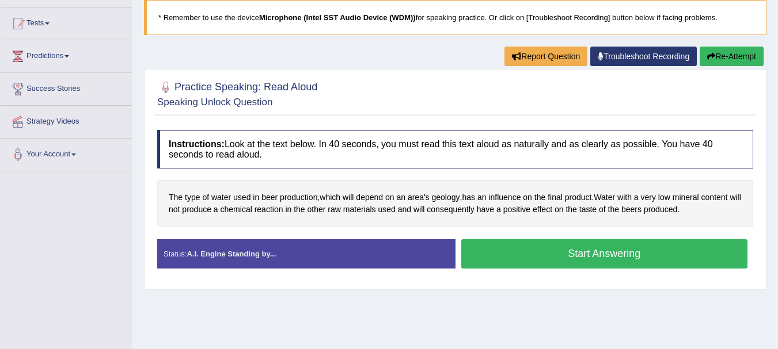
click at [563, 257] on button "Start Answering" at bounding box center [604, 253] width 287 height 29
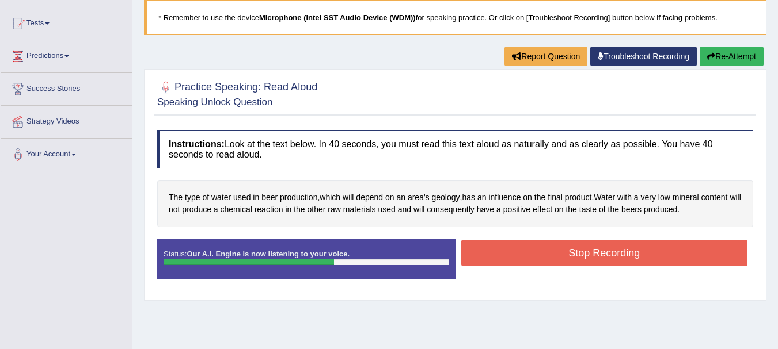
click at [563, 257] on button "Stop Recording" at bounding box center [604, 253] width 287 height 26
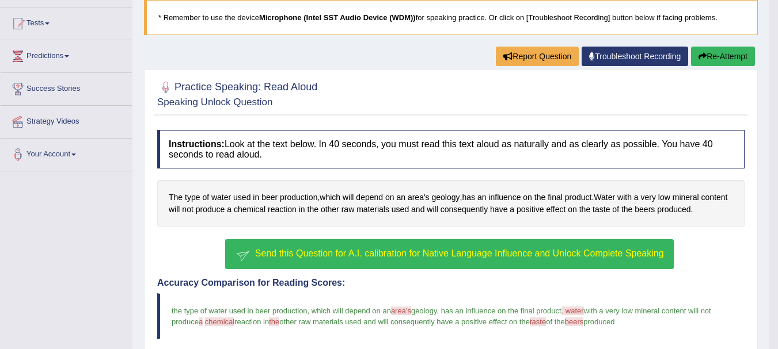
click at [563, 257] on span "Send this Question for A.I. calibration for Native Language Influence and Unloc…" at bounding box center [459, 254] width 409 height 10
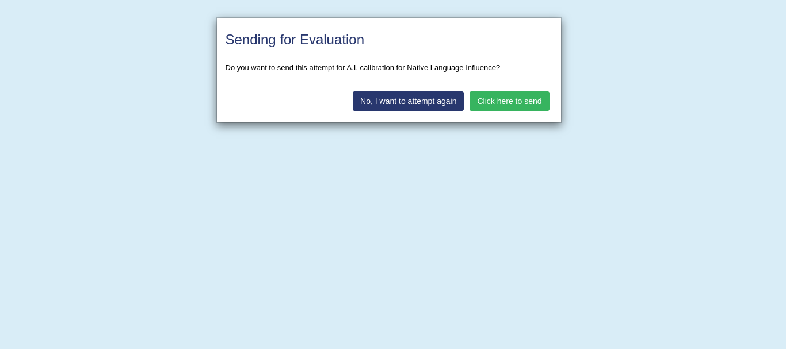
click at [521, 93] on button "Click here to send" at bounding box center [509, 102] width 79 height 20
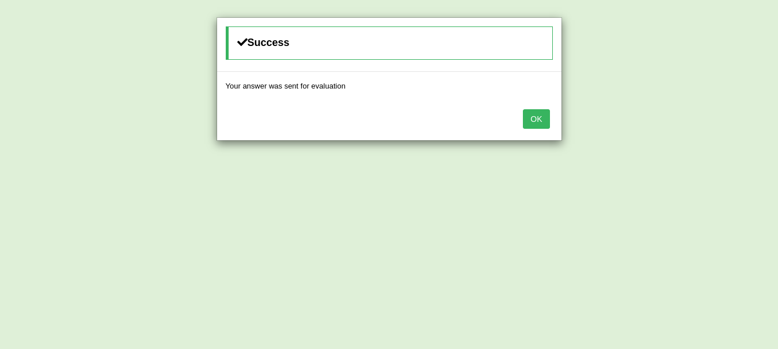
click at [543, 125] on button "OK" at bounding box center [536, 119] width 26 height 20
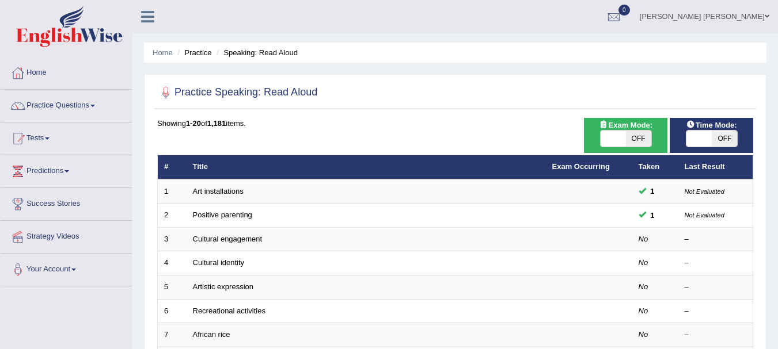
click at [311, 239] on td "Cultural engagement" at bounding box center [365, 239] width 359 height 24
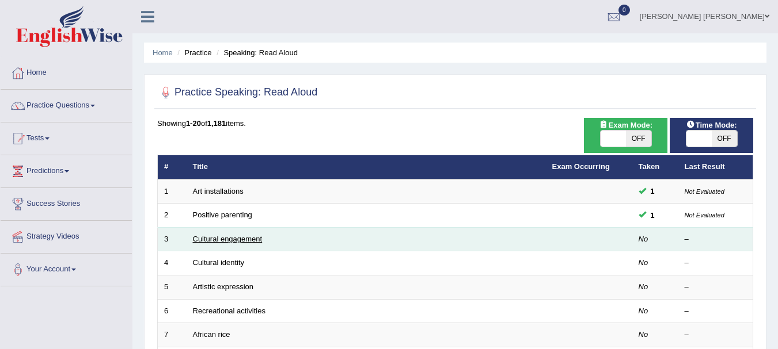
click at [239, 238] on link "Cultural engagement" at bounding box center [228, 239] width 70 height 9
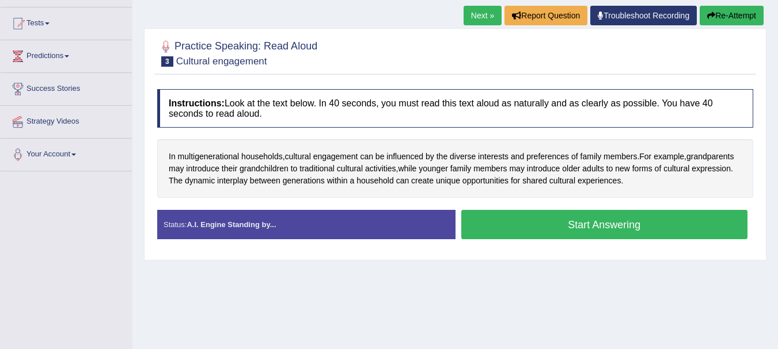
click at [527, 215] on button "Start Answering" at bounding box center [604, 224] width 287 height 29
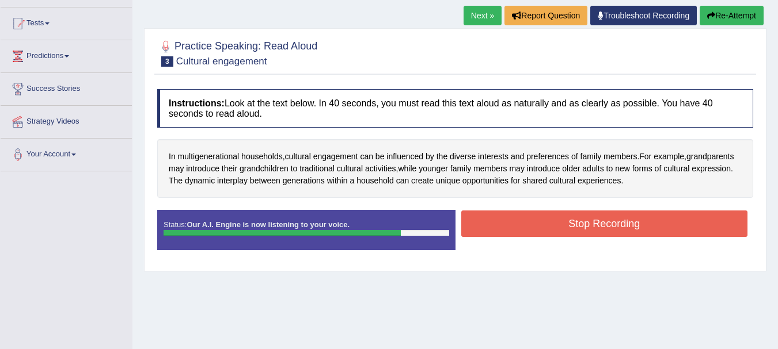
click at [527, 215] on button "Stop Recording" at bounding box center [604, 224] width 287 height 26
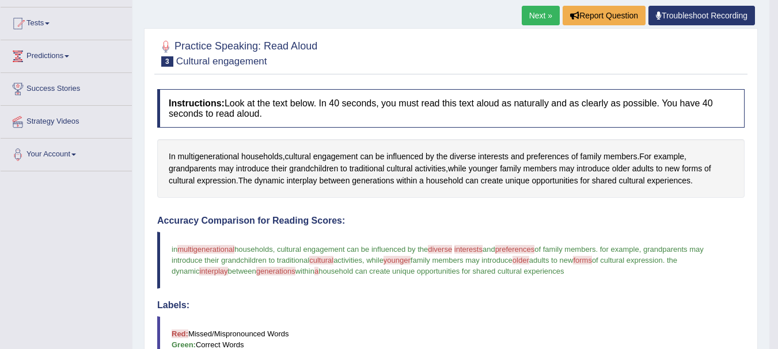
scroll to position [58, 0]
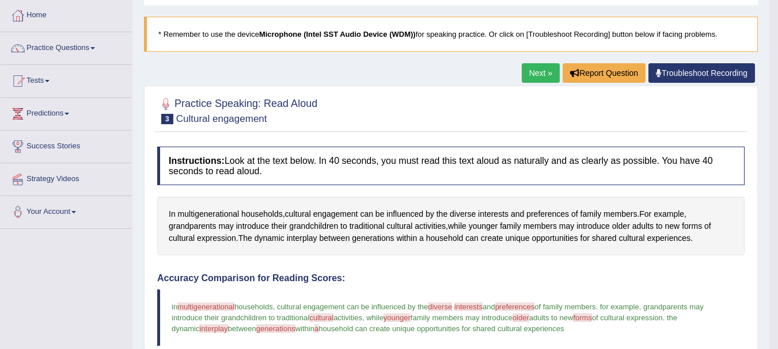
click at [529, 74] on link "Next »" at bounding box center [540, 73] width 38 height 20
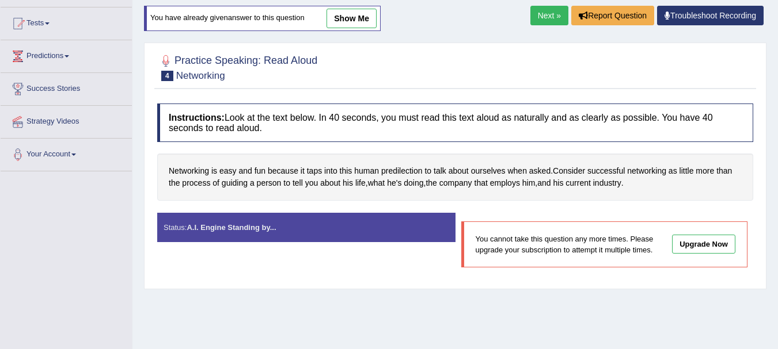
click at [542, 14] on link "Next »" at bounding box center [549, 16] width 38 height 20
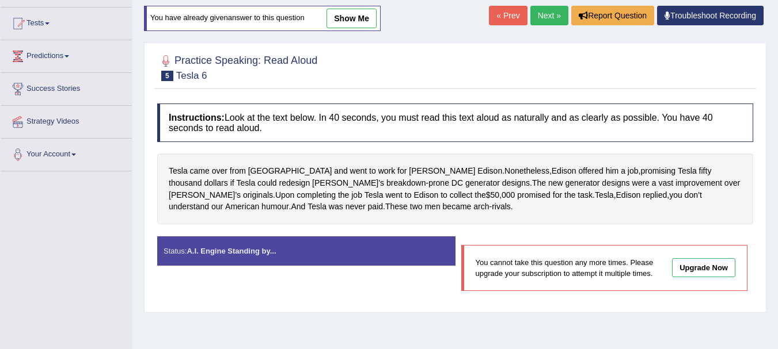
scroll to position [58, 0]
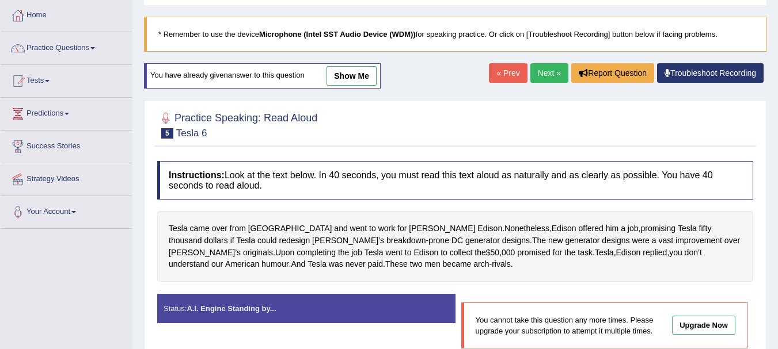
click at [539, 81] on link "Next »" at bounding box center [549, 73] width 38 height 20
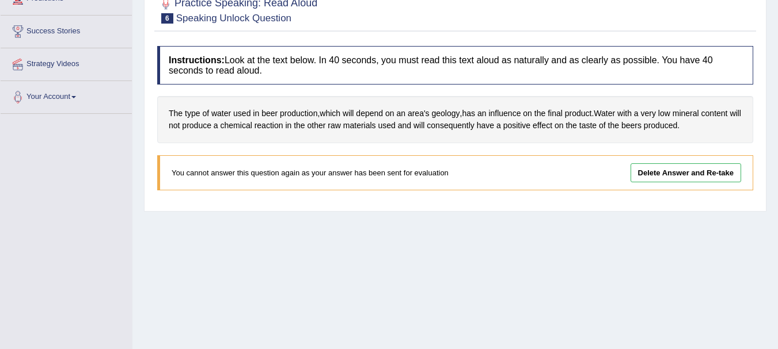
scroll to position [115, 0]
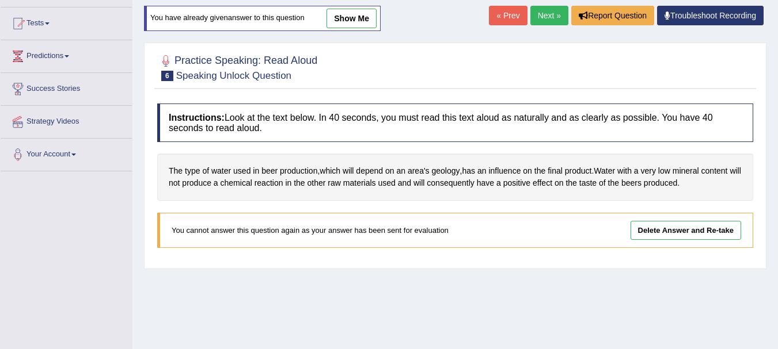
click at [543, 11] on link "Next »" at bounding box center [549, 16] width 38 height 20
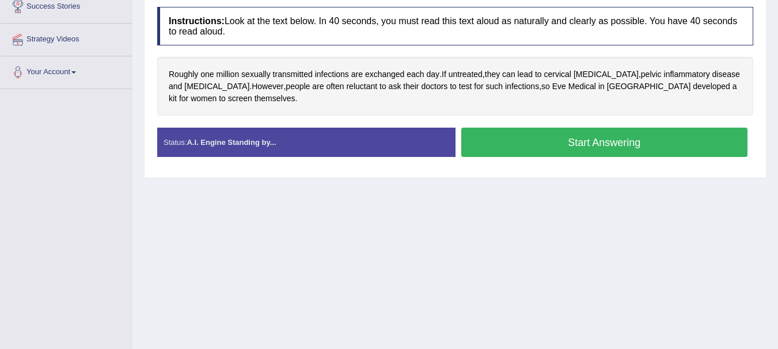
scroll to position [140, 0]
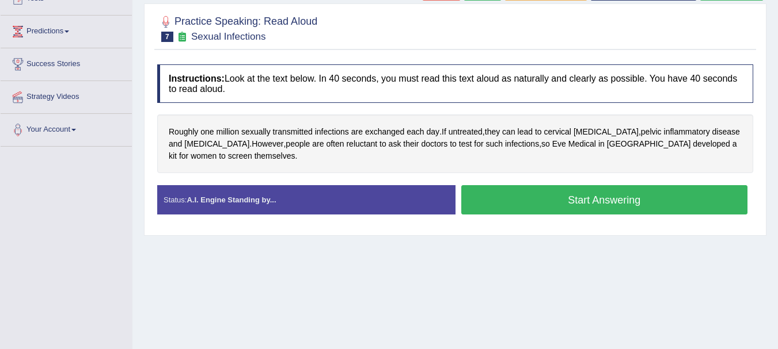
click at [517, 211] on button "Start Answering" at bounding box center [604, 199] width 287 height 29
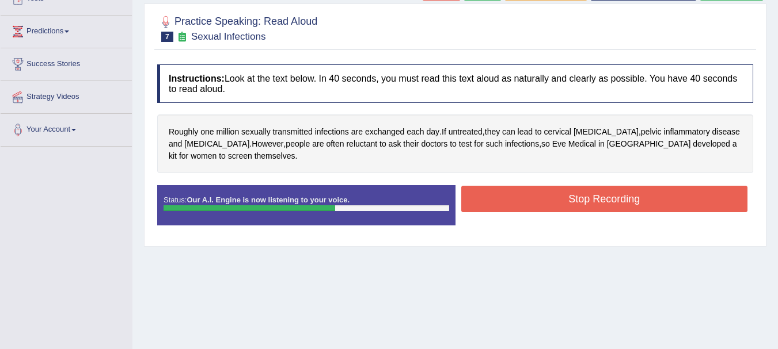
click at [517, 211] on button "Stop Recording" at bounding box center [604, 199] width 287 height 26
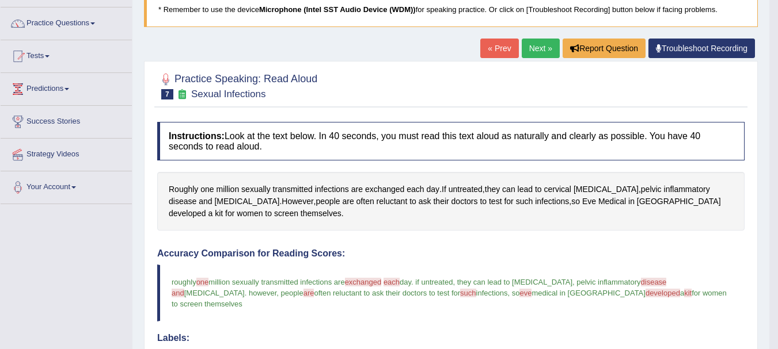
scroll to position [25, 0]
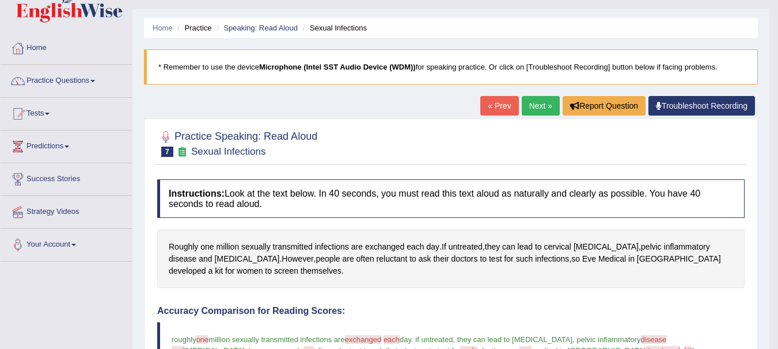
click at [533, 106] on link "Next »" at bounding box center [540, 106] width 38 height 20
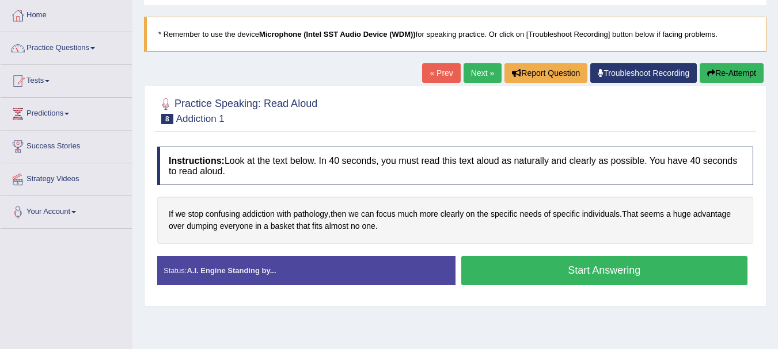
click at [517, 257] on button "Start Answering" at bounding box center [604, 270] width 287 height 29
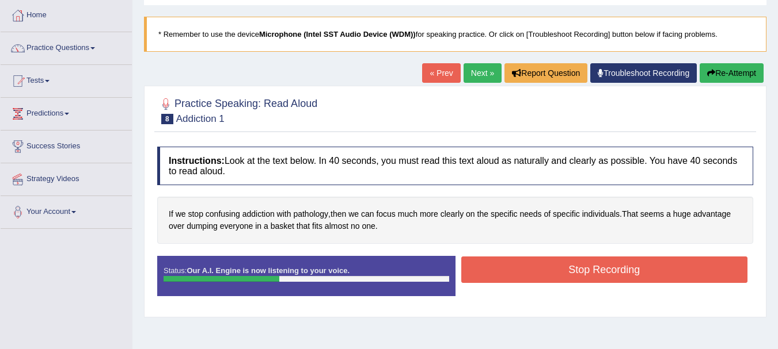
click at [509, 273] on button "Stop Recording" at bounding box center [604, 270] width 287 height 26
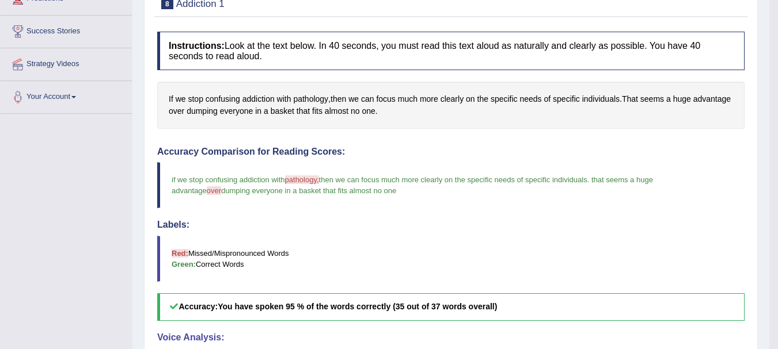
scroll to position [115, 0]
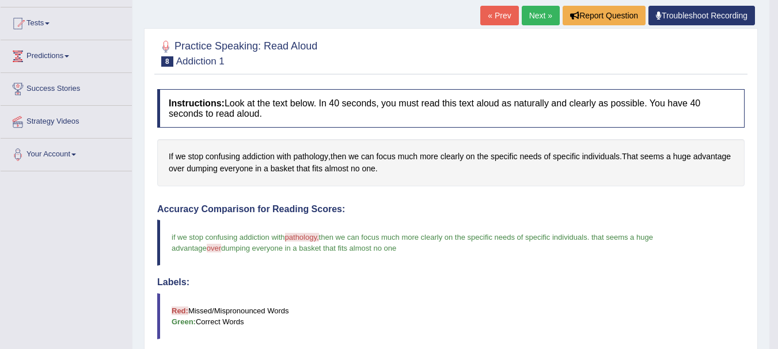
click at [539, 13] on link "Next »" at bounding box center [540, 16] width 38 height 20
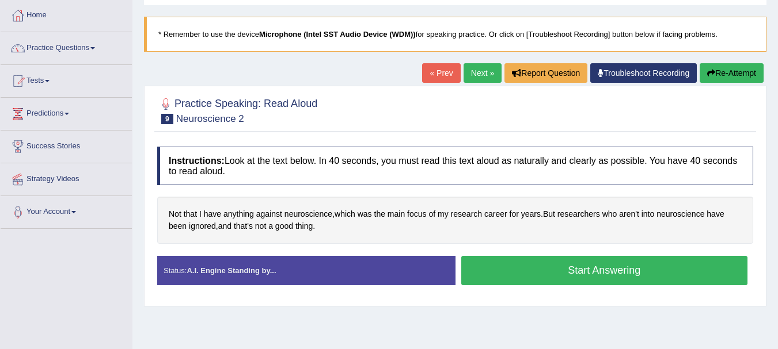
click at [531, 16] on div "Home Practice Speaking: Read Aloud Neuroscience 2 * Remember to use the device …" at bounding box center [454, 230] width 645 height 576
click at [558, 261] on button "Start Answering" at bounding box center [604, 270] width 287 height 29
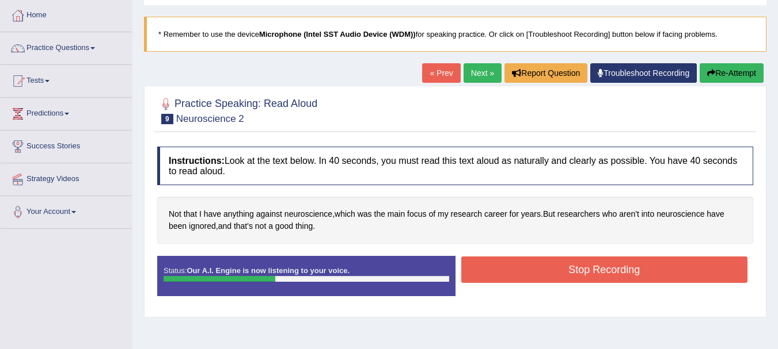
click at [558, 261] on button "Stop Recording" at bounding box center [604, 270] width 287 height 26
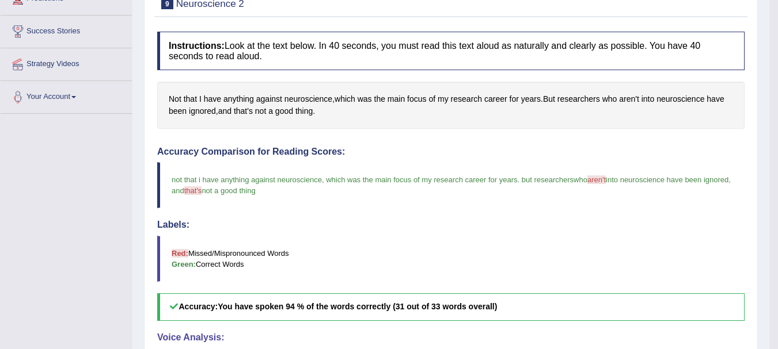
scroll to position [58, 0]
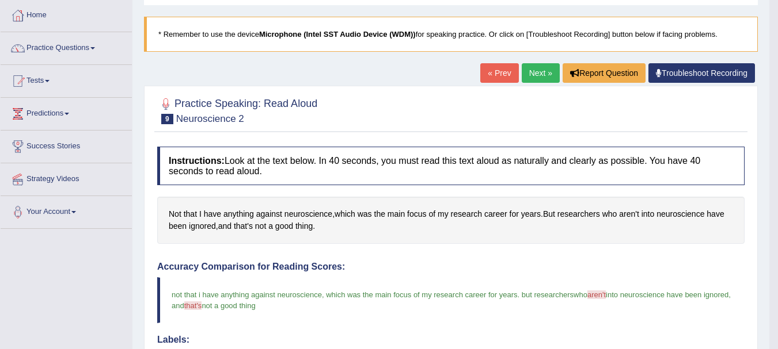
click at [533, 73] on link "Next »" at bounding box center [540, 73] width 38 height 20
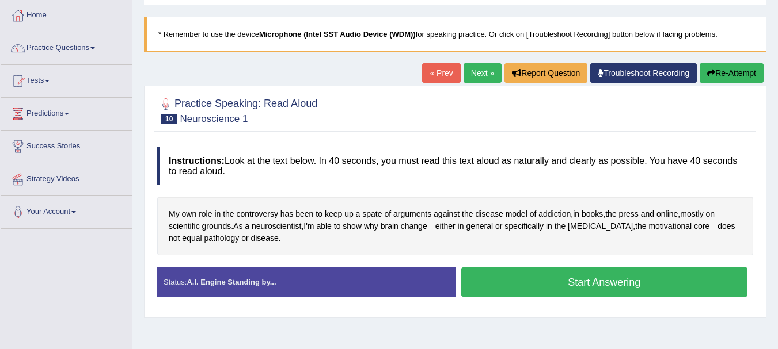
click at [517, 280] on button "Start Answering" at bounding box center [604, 282] width 287 height 29
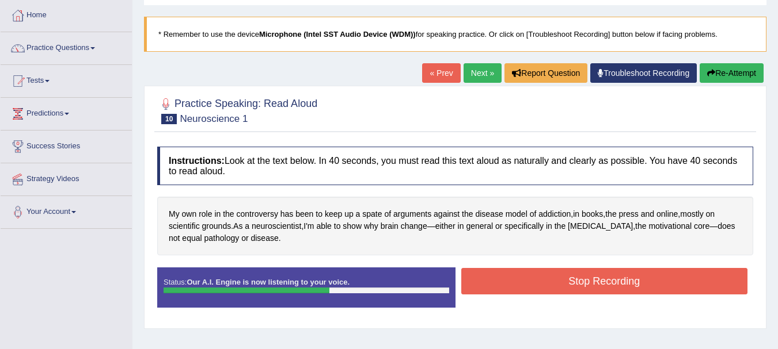
click at [517, 280] on button "Stop Recording" at bounding box center [604, 281] width 287 height 26
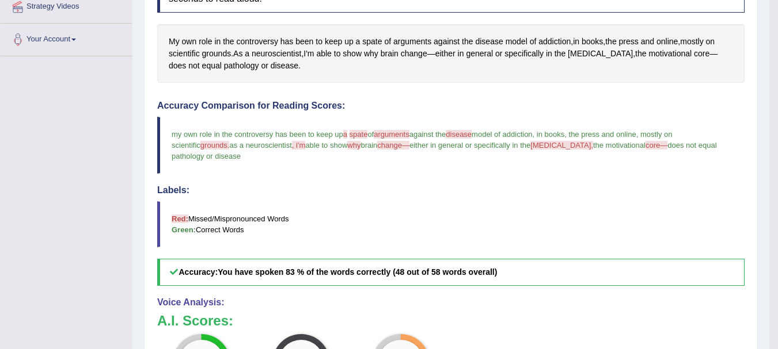
scroll to position [115, 0]
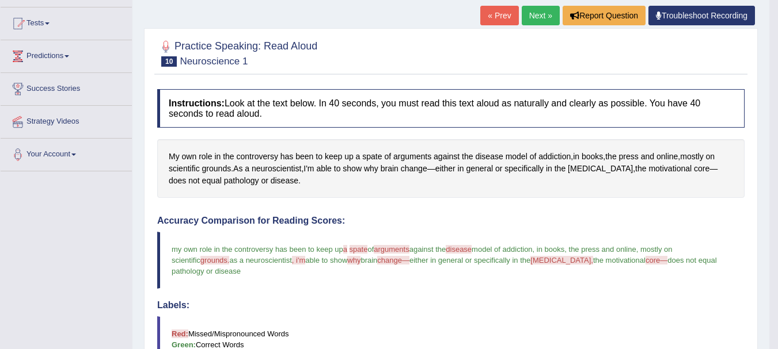
click at [536, 18] on link "Next »" at bounding box center [540, 16] width 38 height 20
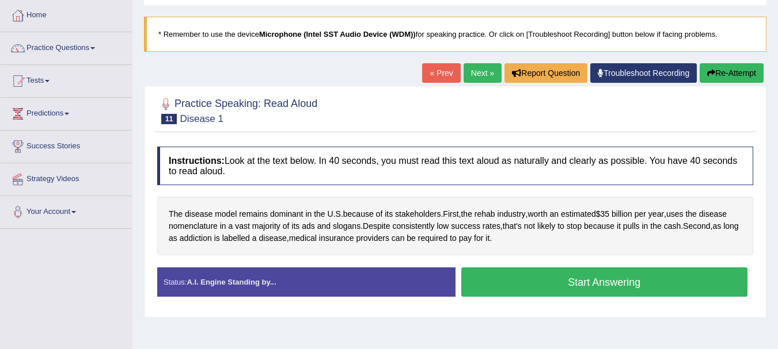
click at [528, 283] on button "Start Answering" at bounding box center [604, 282] width 287 height 29
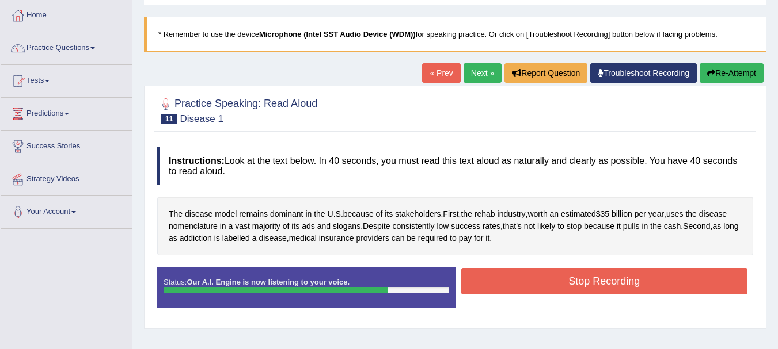
click at [528, 283] on button "Stop Recording" at bounding box center [604, 281] width 287 height 26
click at [528, 283] on div "Status: Our A.I. Engine is now listening to your voice. Start Answering Stop Re…" at bounding box center [455, 294] width 596 height 52
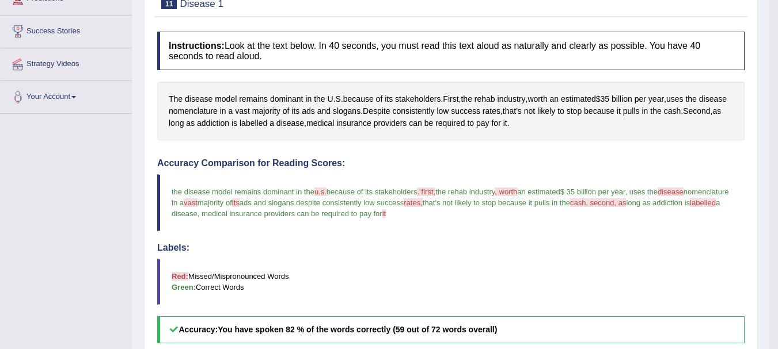
scroll to position [115, 0]
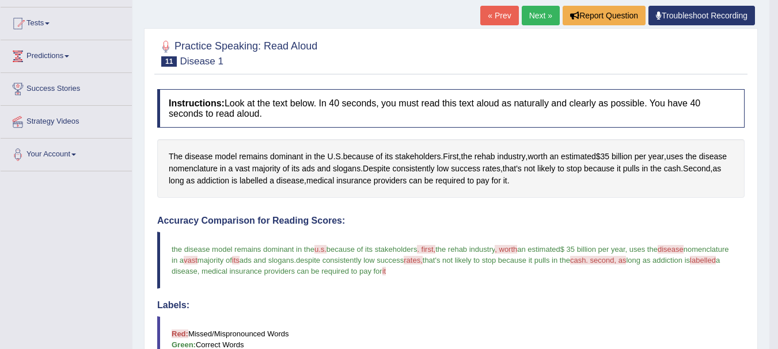
click at [541, 17] on link "Next »" at bounding box center [540, 16] width 38 height 20
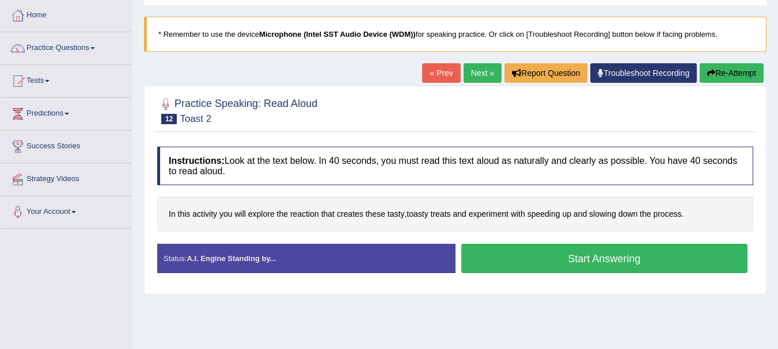
click at [543, 252] on button "Start Answering" at bounding box center [604, 258] width 287 height 29
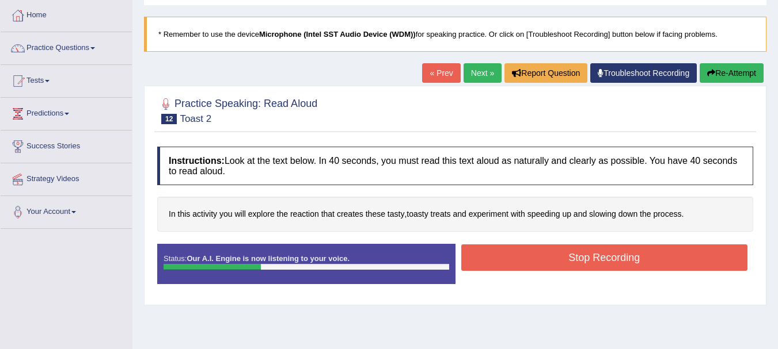
click at [543, 252] on button "Stop Recording" at bounding box center [604, 258] width 287 height 26
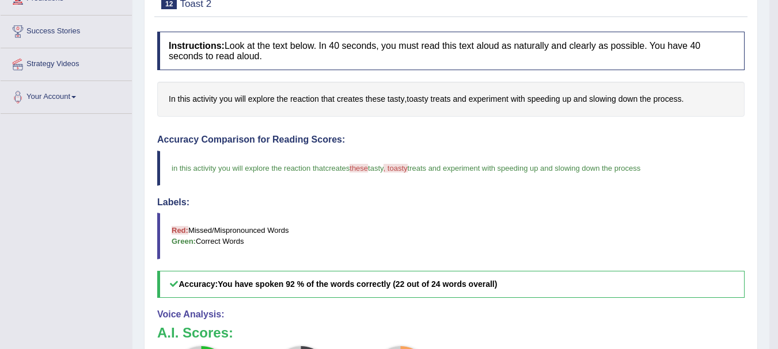
scroll to position [115, 0]
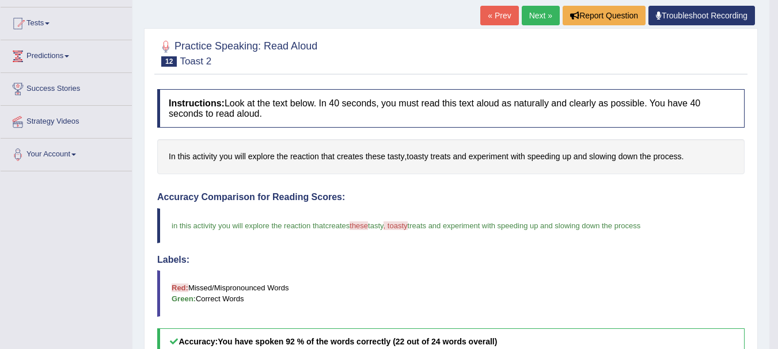
click at [525, 13] on link "Next »" at bounding box center [540, 16] width 38 height 20
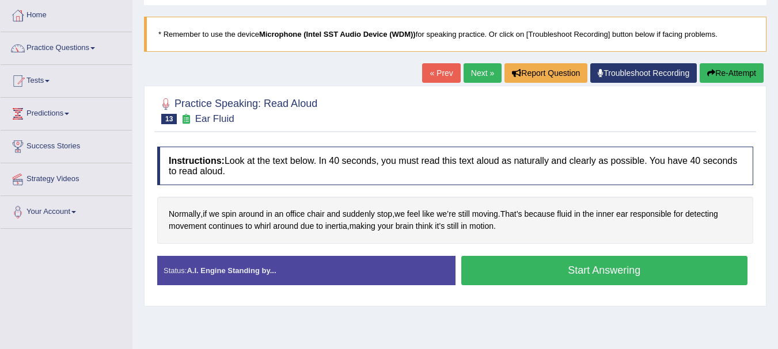
click at [585, 159] on h4 "Instructions: Look at the text below. In 40 seconds, you must read this text al…" at bounding box center [455, 166] width 596 height 39
click at [662, 265] on button "Start Answering" at bounding box center [604, 270] width 287 height 29
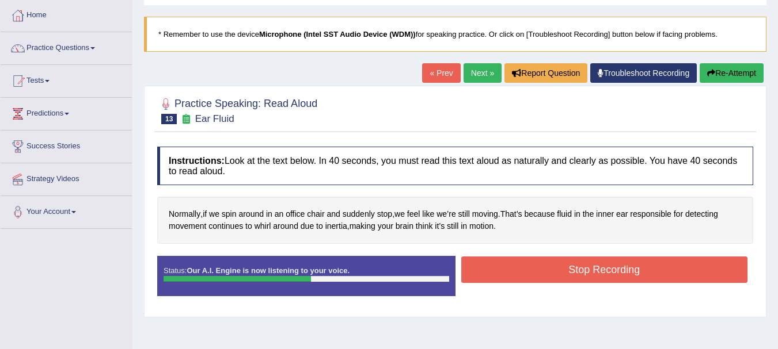
click at [698, 271] on button "Stop Recording" at bounding box center [604, 270] width 287 height 26
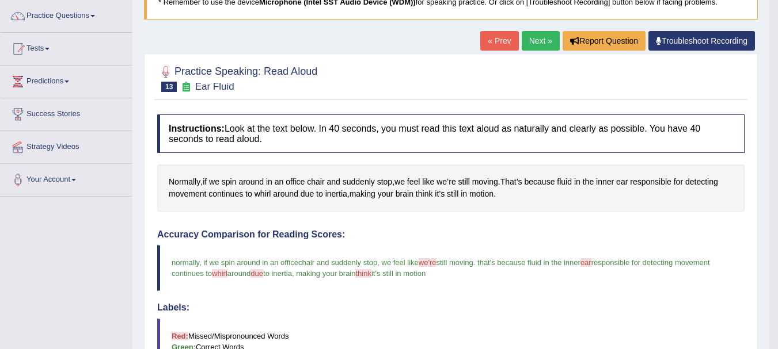
scroll to position [32, 0]
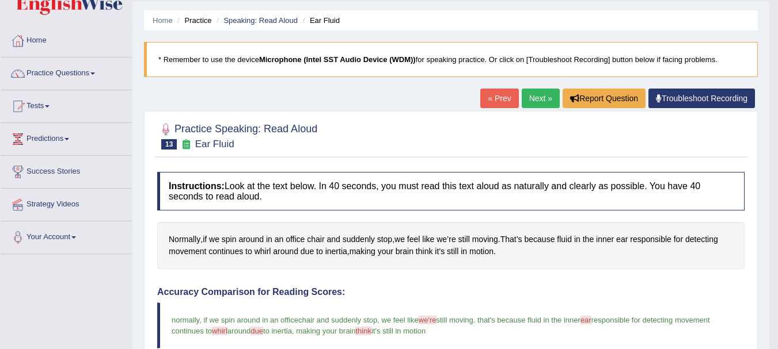
click at [537, 95] on link "Next »" at bounding box center [540, 99] width 38 height 20
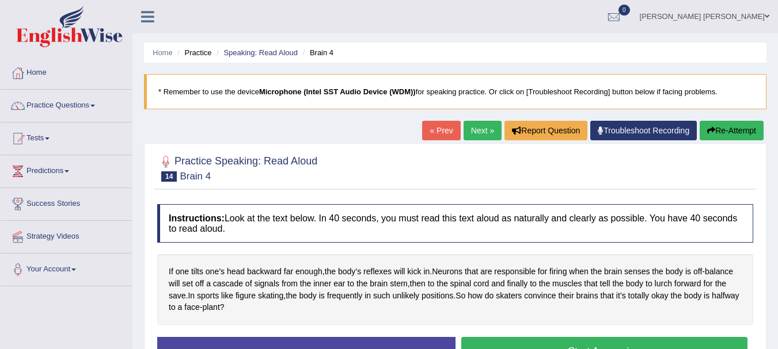
scroll to position [58, 0]
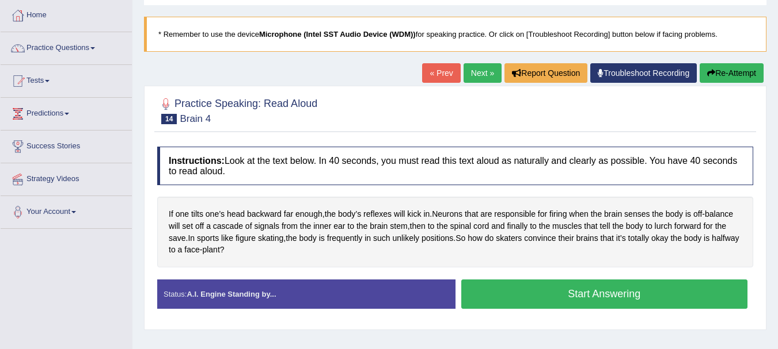
click at [497, 300] on button "Start Answering" at bounding box center [604, 294] width 287 height 29
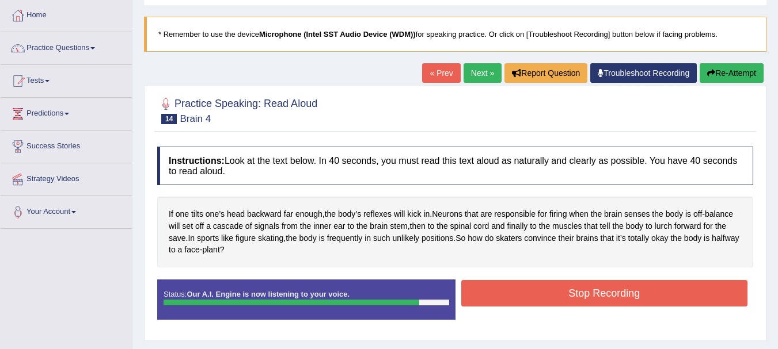
click at [513, 291] on button "Stop Recording" at bounding box center [604, 293] width 287 height 26
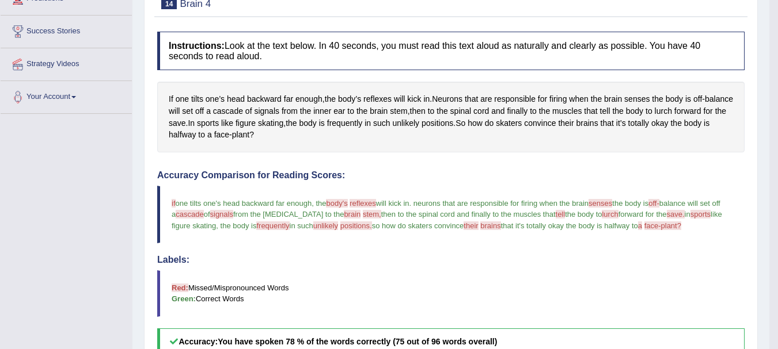
scroll to position [115, 0]
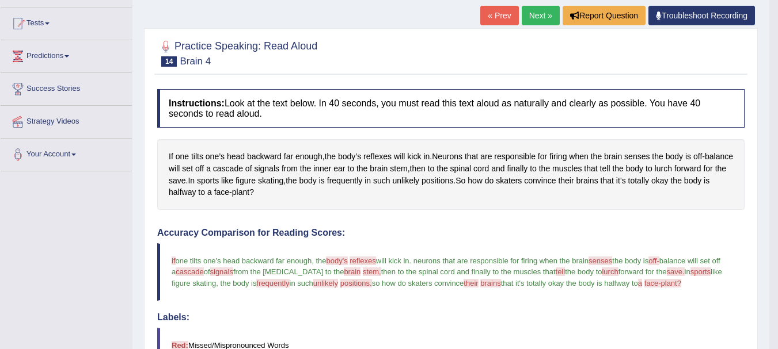
click at [535, 19] on link "Next »" at bounding box center [540, 16] width 38 height 20
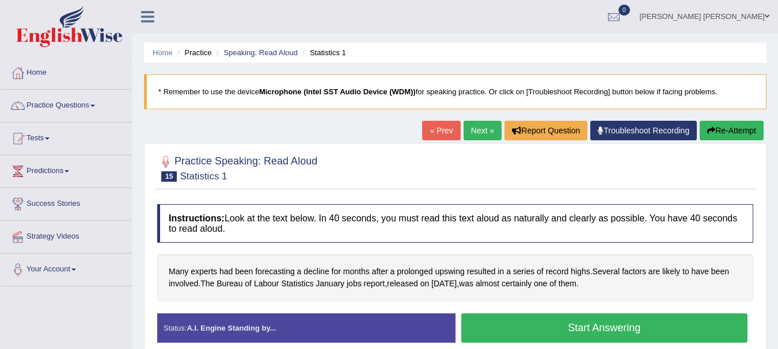
scroll to position [58, 0]
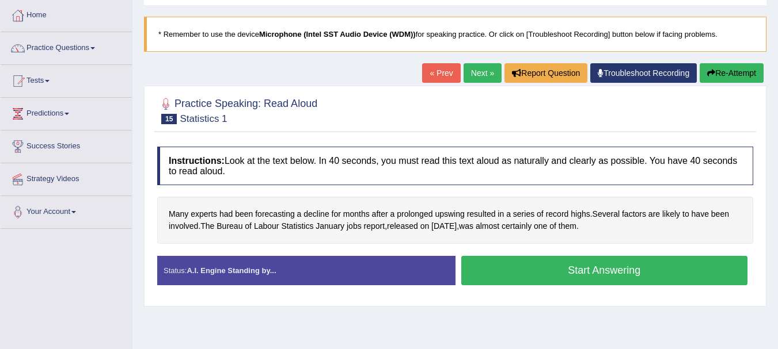
click at [564, 261] on button "Start Answering" at bounding box center [604, 270] width 287 height 29
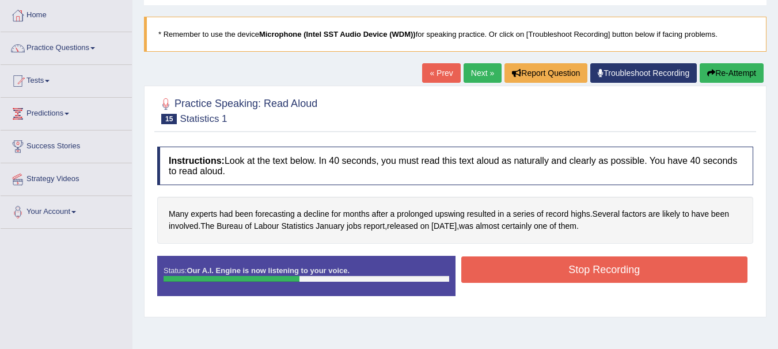
click at [564, 261] on button "Stop Recording" at bounding box center [604, 270] width 287 height 26
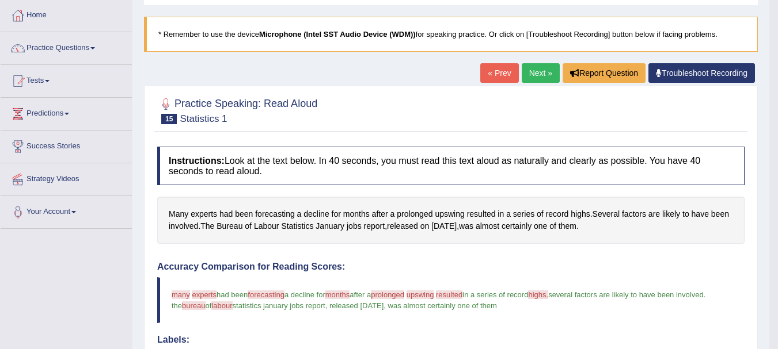
click at [536, 70] on link "Next »" at bounding box center [540, 73] width 38 height 20
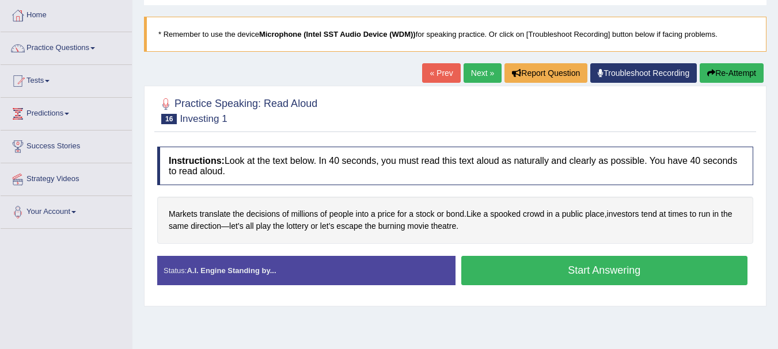
click at [558, 262] on button "Start Answering" at bounding box center [604, 270] width 287 height 29
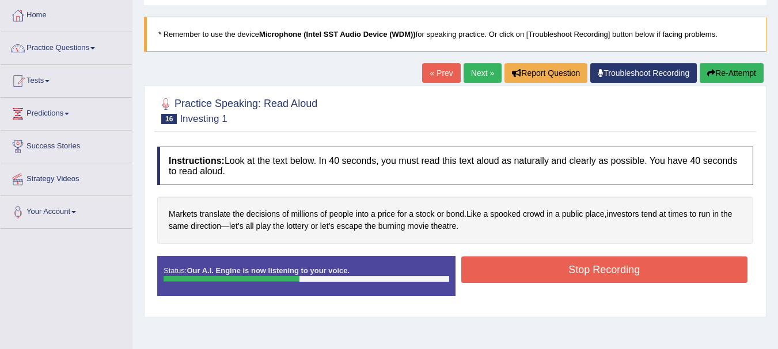
click at [558, 262] on button "Stop Recording" at bounding box center [604, 270] width 287 height 26
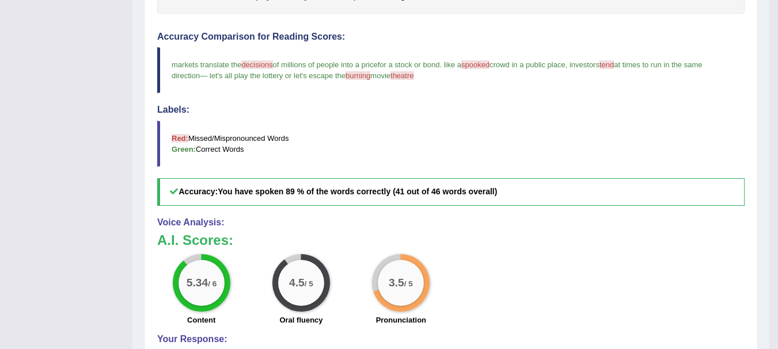
scroll to position [345, 0]
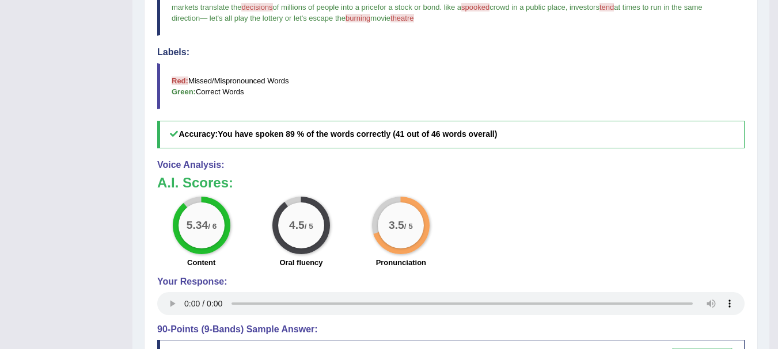
click at [524, 67] on blockquote "Red: Missed/Mispronounced Words Green: Correct Words" at bounding box center [450, 86] width 587 height 46
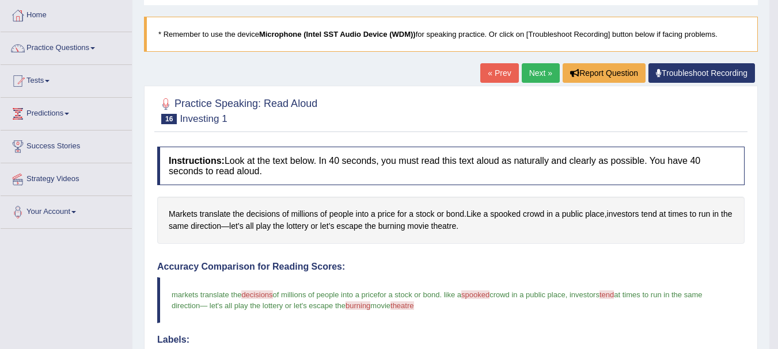
scroll to position [0, 0]
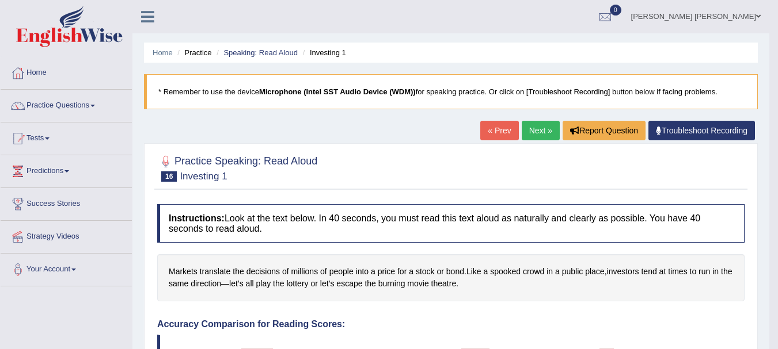
click at [528, 130] on link "Next »" at bounding box center [540, 131] width 38 height 20
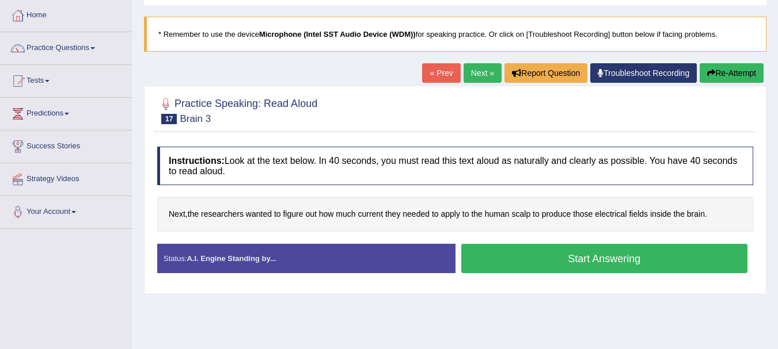
scroll to position [115, 0]
